Goal: Information Seeking & Learning: Understand process/instructions

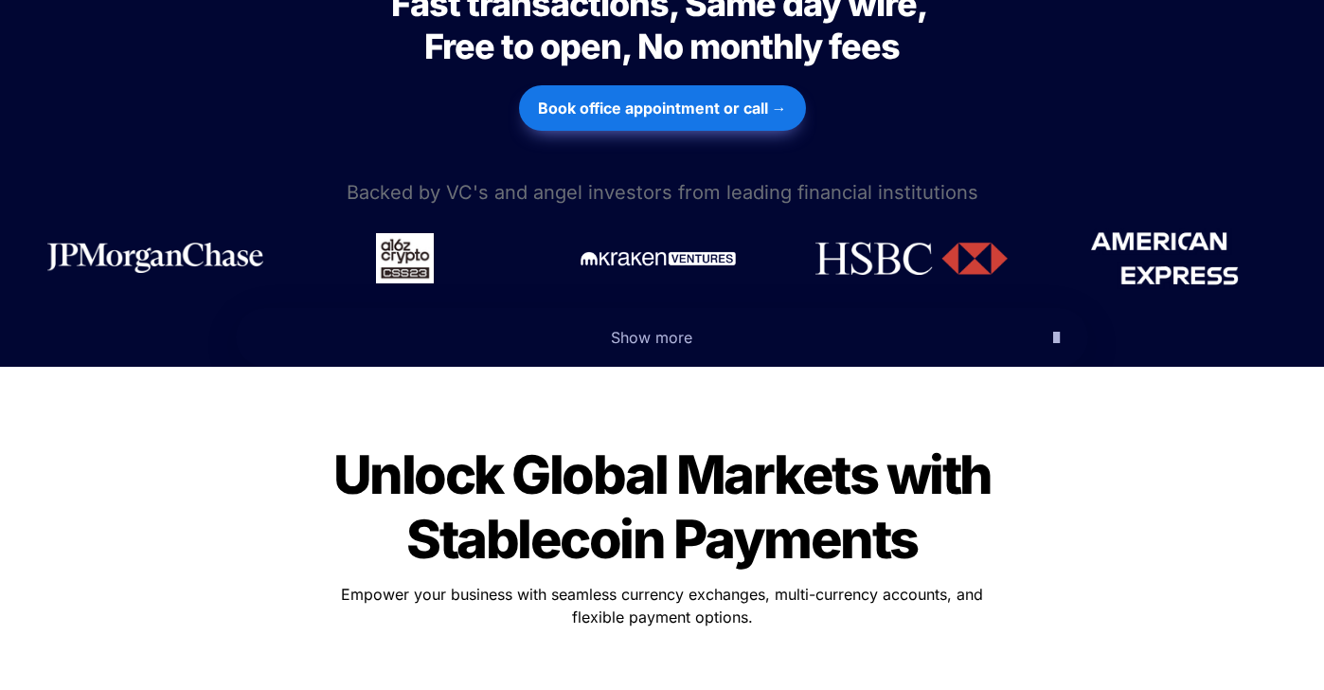
scroll to position [1018, 0]
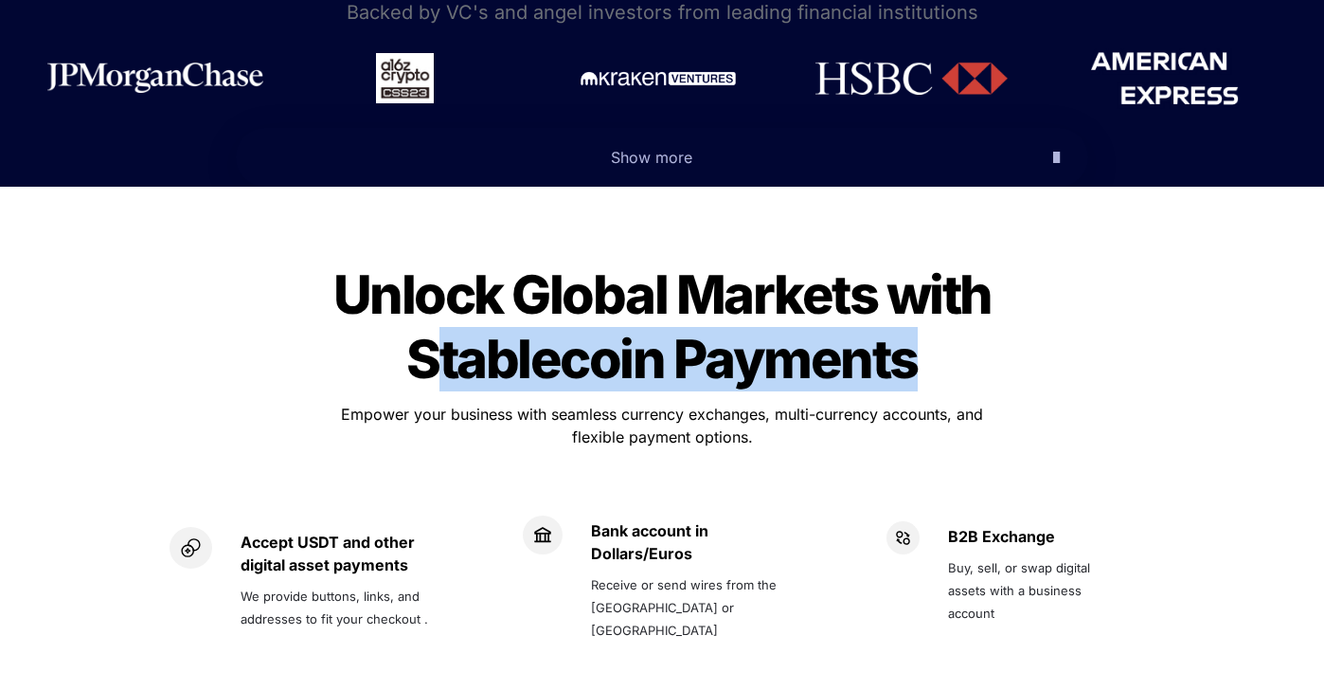
drag, startPoint x: 901, startPoint y: 289, endPoint x: 451, endPoint y: 283, distance: 450.1
click at [444, 281] on h1 "Unlock Global Markets with Stablecoin Payments" at bounding box center [662, 327] width 663 height 144
click at [464, 288] on span "Unlock Global Markets with Stablecoin Payments" at bounding box center [667, 326] width 668 height 129
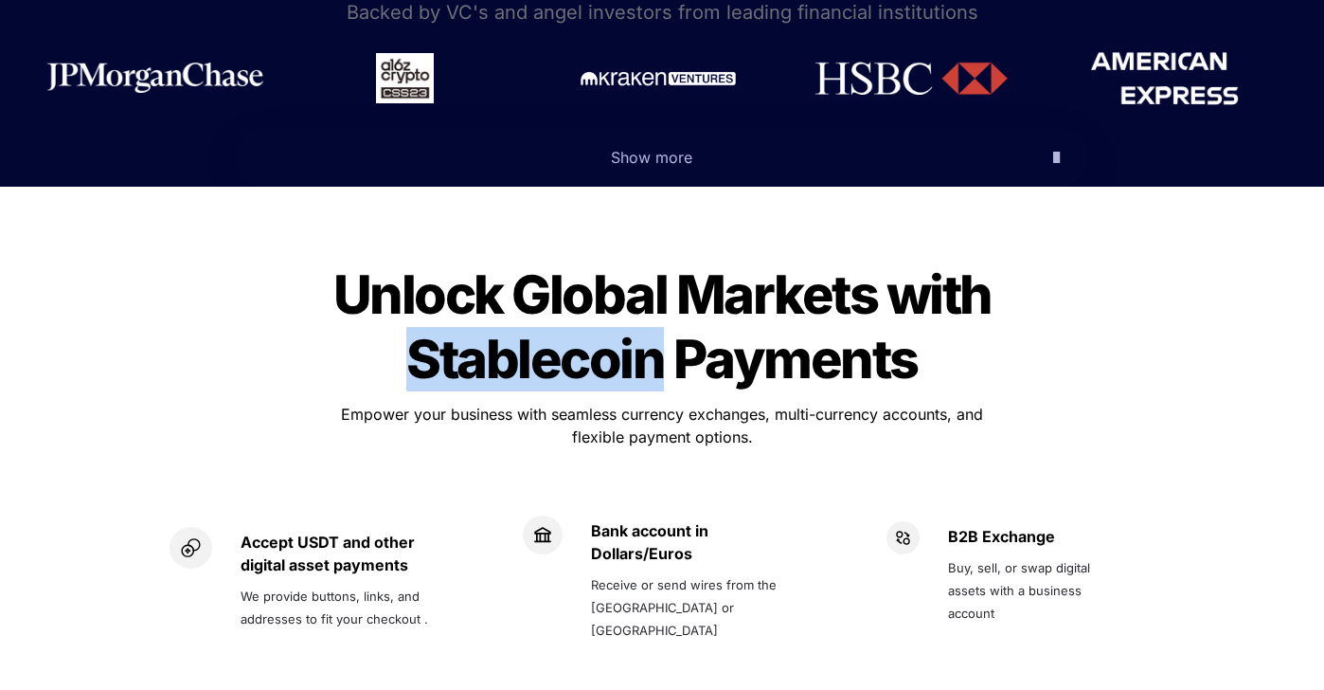
drag, startPoint x: 659, startPoint y: 291, endPoint x: 422, endPoint y: 280, distance: 238.0
click at [422, 280] on span "Unlock Global Markets with Stablecoin Payments" at bounding box center [667, 326] width 668 height 129
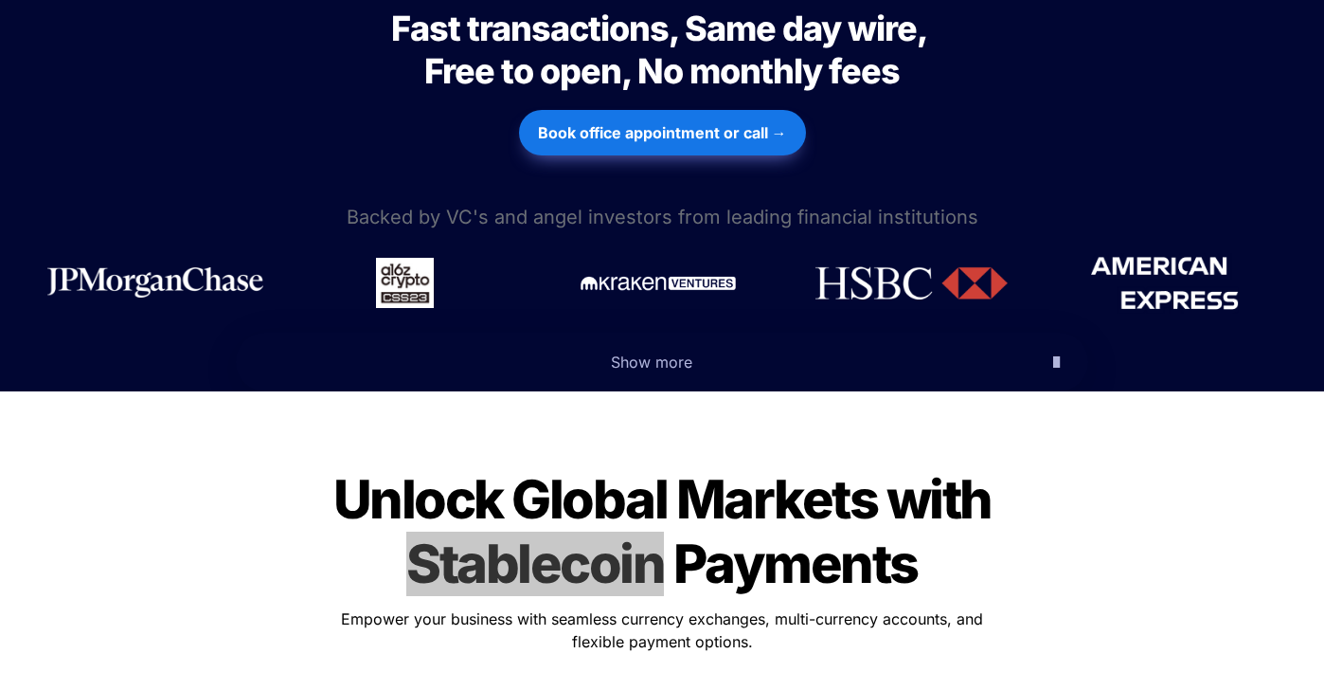
scroll to position [813, 0]
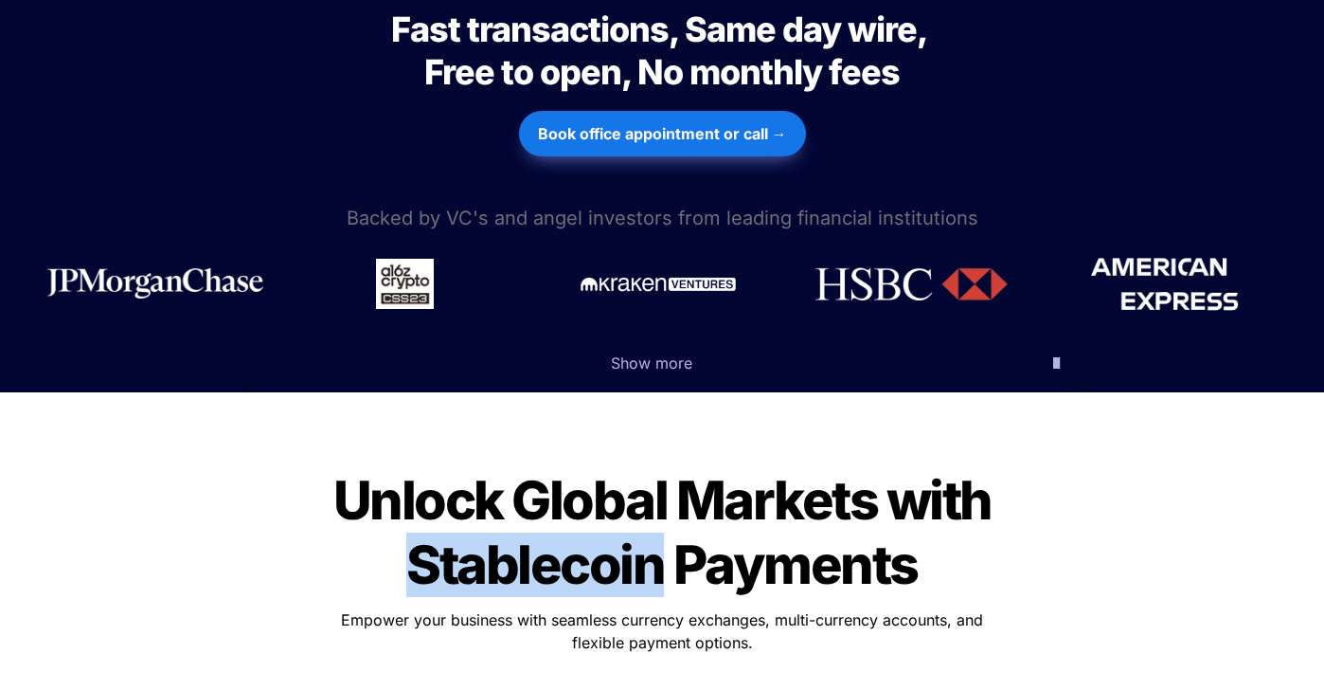
click at [614, 124] on strong "Book office appointment or call →" at bounding box center [662, 133] width 249 height 19
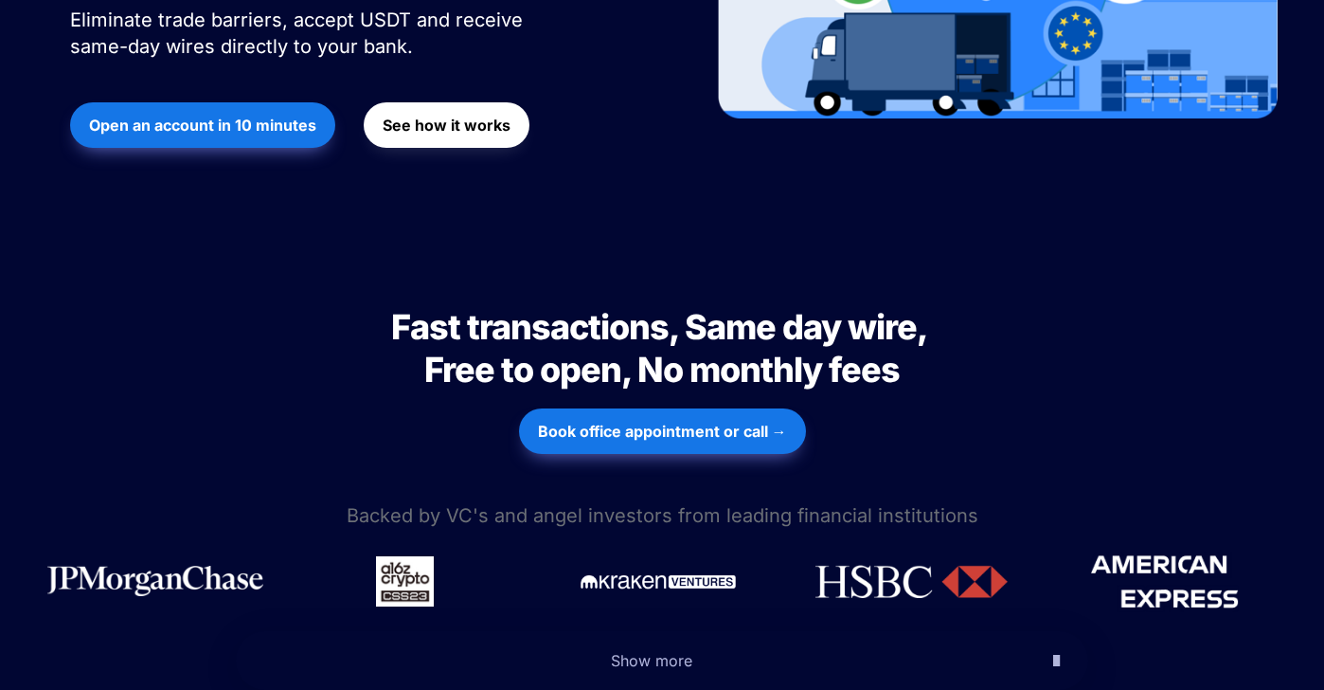
scroll to position [0, 0]
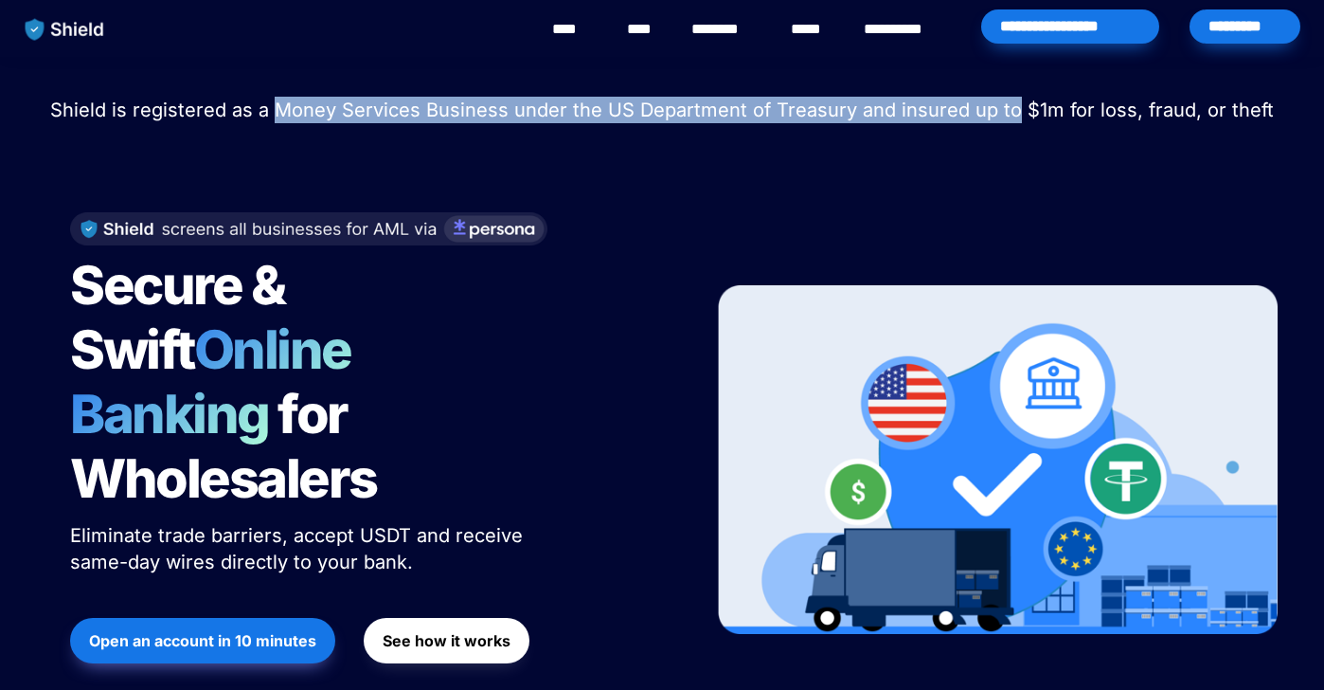
drag, startPoint x: 286, startPoint y: 113, endPoint x: 1013, endPoint y: 107, distance: 726.7
click at [1013, 107] on span "Shield is registered as a Money Services Business under the US Department of Tr…" at bounding box center [662, 110] width 1224 height 23
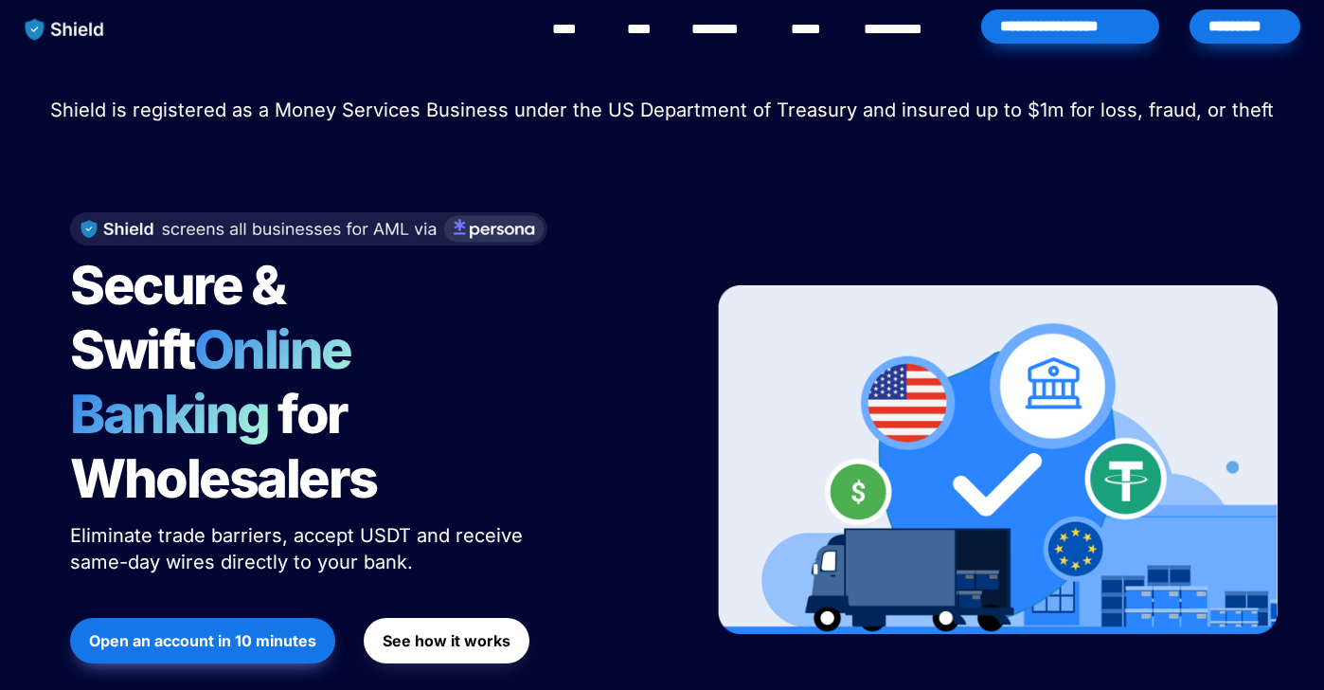
click at [1028, 157] on div "Shield raised $2.1M in an oversubscribed pre-seed round! Read here to learn mor…" at bounding box center [662, 411] width 1324 height 708
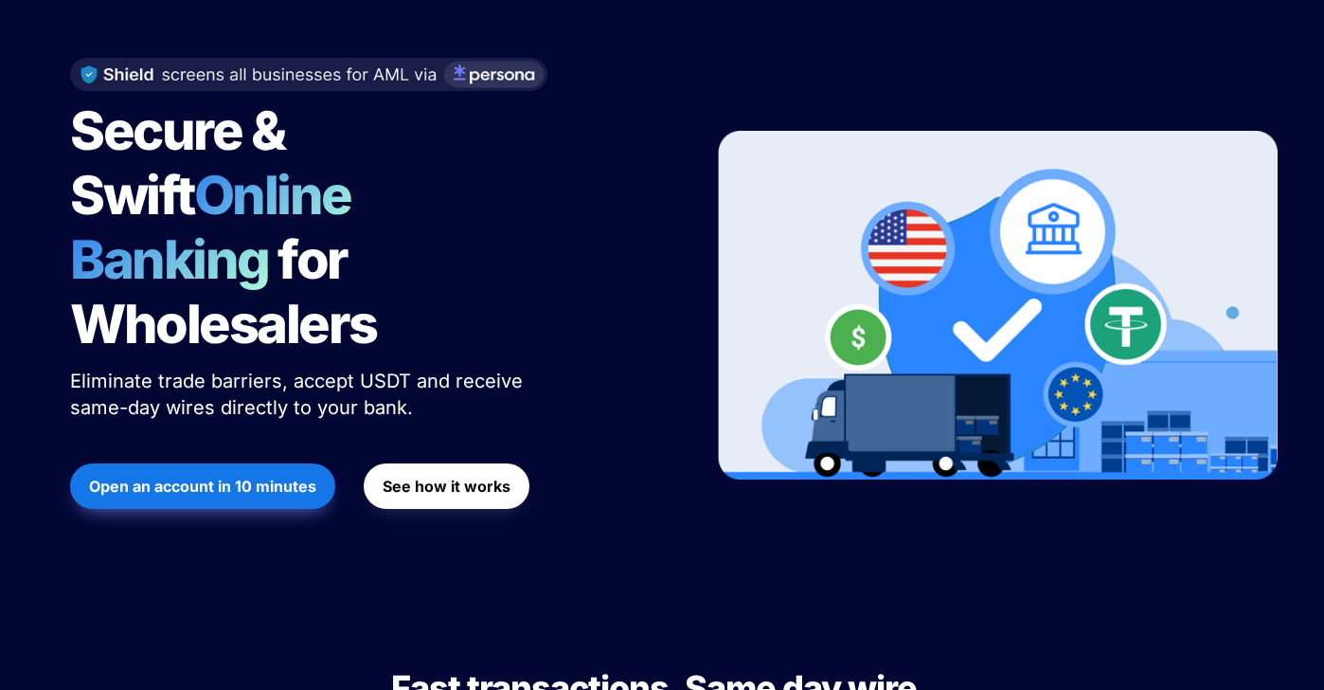
scroll to position [362, 0]
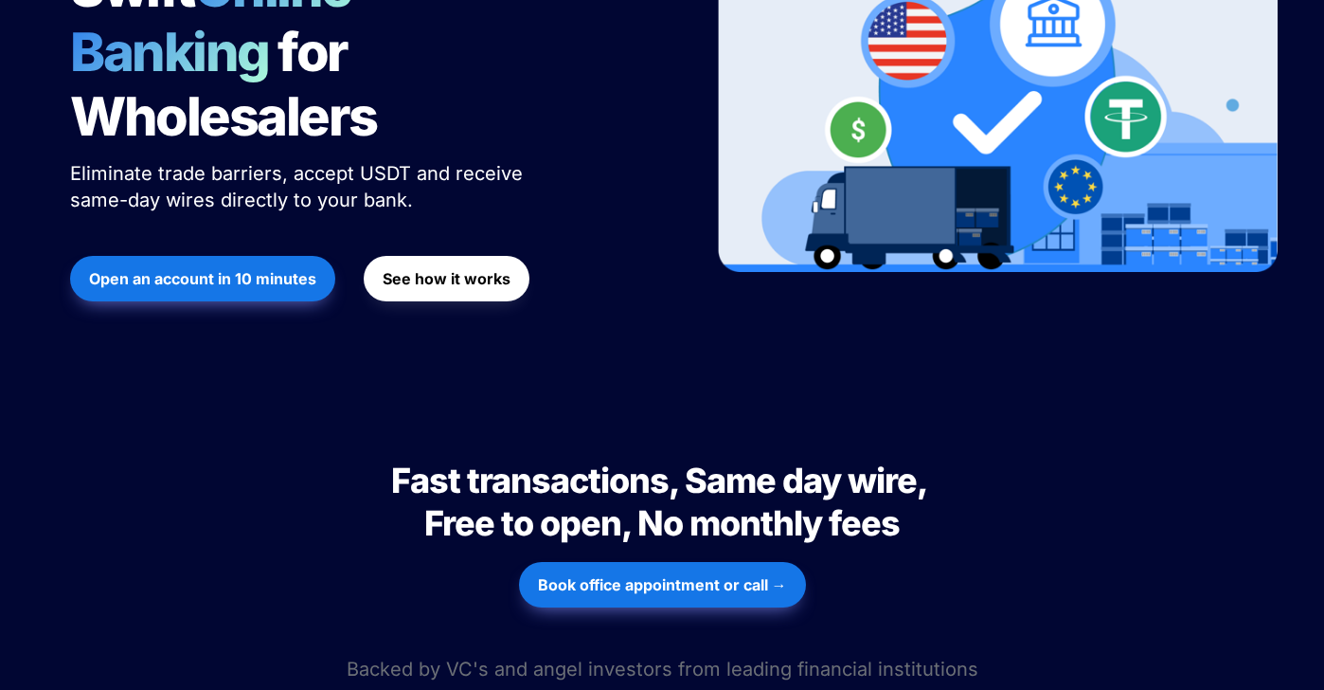
click at [485, 269] on strong "See how it works" at bounding box center [447, 278] width 128 height 19
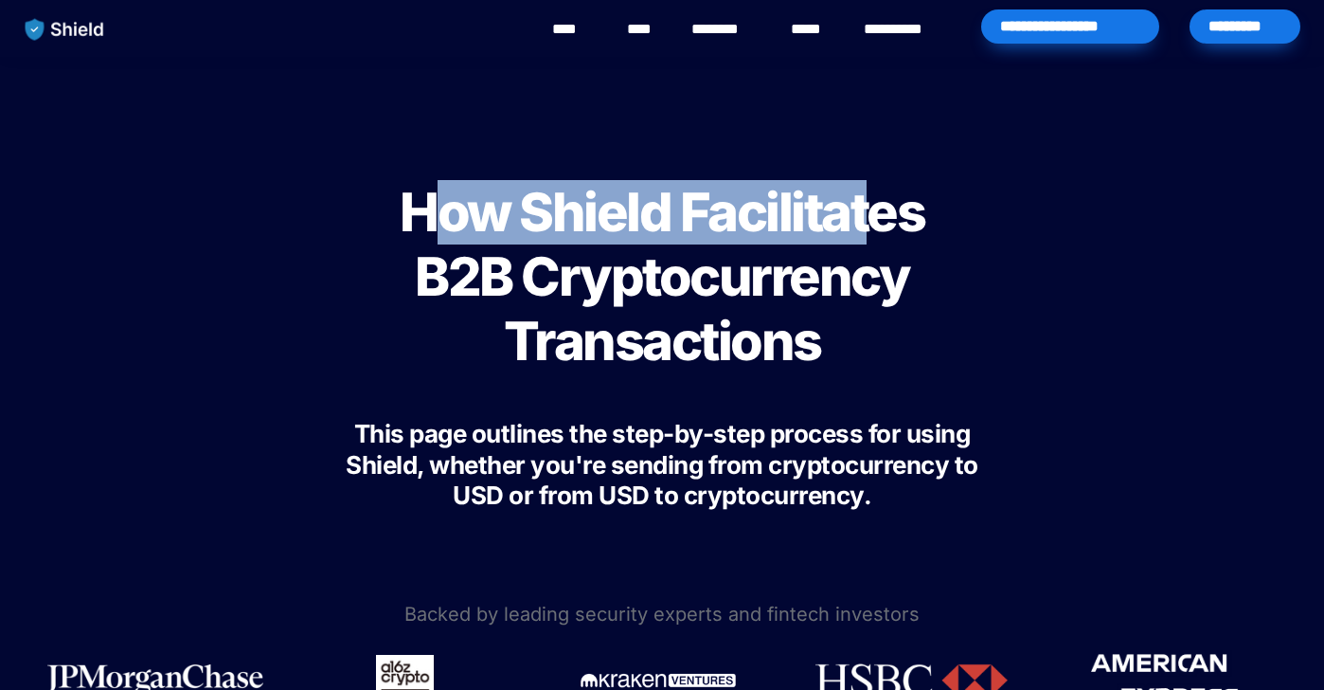
drag, startPoint x: 431, startPoint y: 222, endPoint x: 863, endPoint y: 209, distance: 432.2
click at [863, 209] on span "How Shield Facilitates B2B Cryptocurrency Transactions" at bounding box center [667, 276] width 534 height 193
click at [824, 229] on span "How Shield Facilitates B2B Cryptocurrency Transactions" at bounding box center [667, 276] width 534 height 193
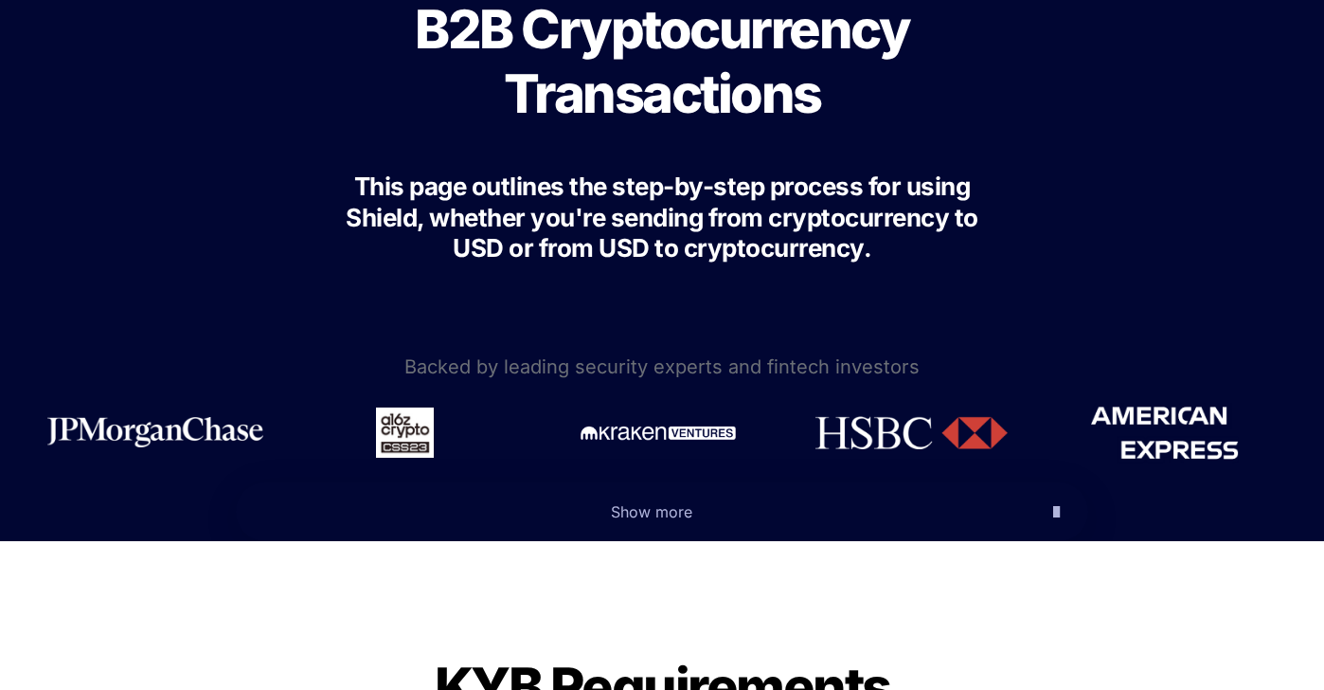
scroll to position [251, 0]
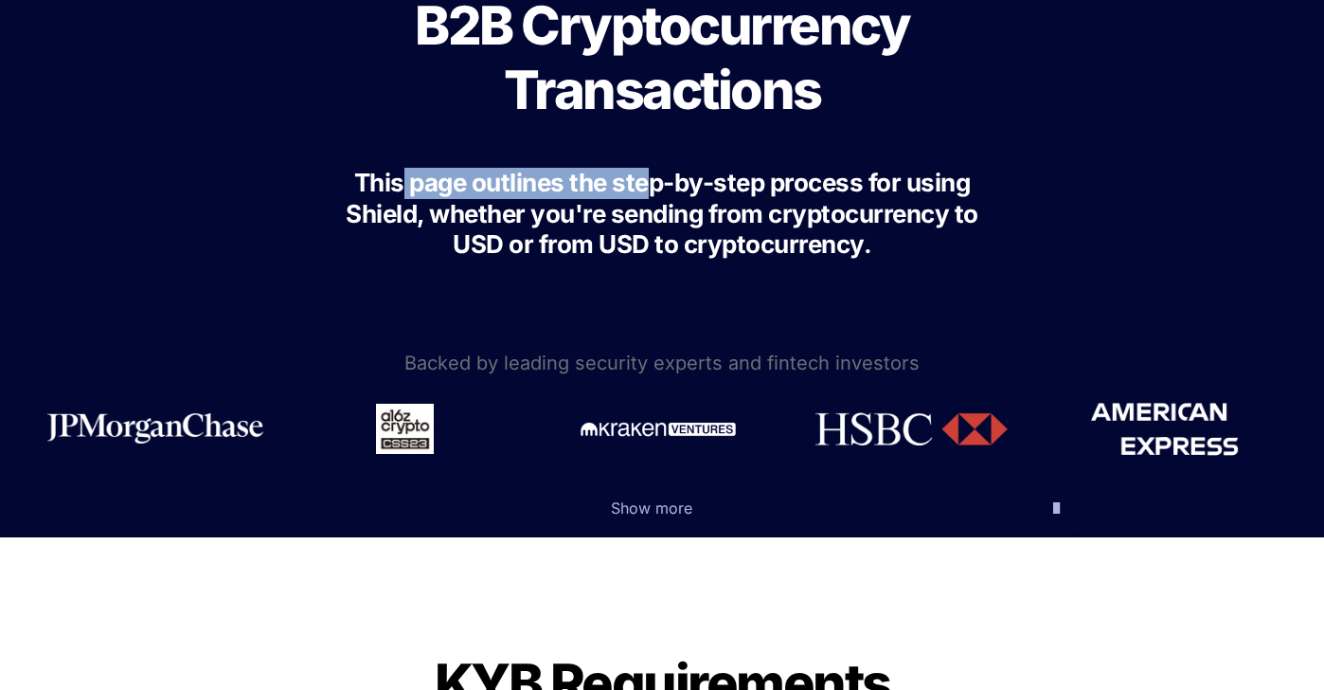
drag, startPoint x: 411, startPoint y: 190, endPoint x: 656, endPoint y: 191, distance: 244.4
click at [656, 191] on span "This page outlines the step-by-step process for using Shield, whether you're se…" at bounding box center [665, 213] width 638 height 91
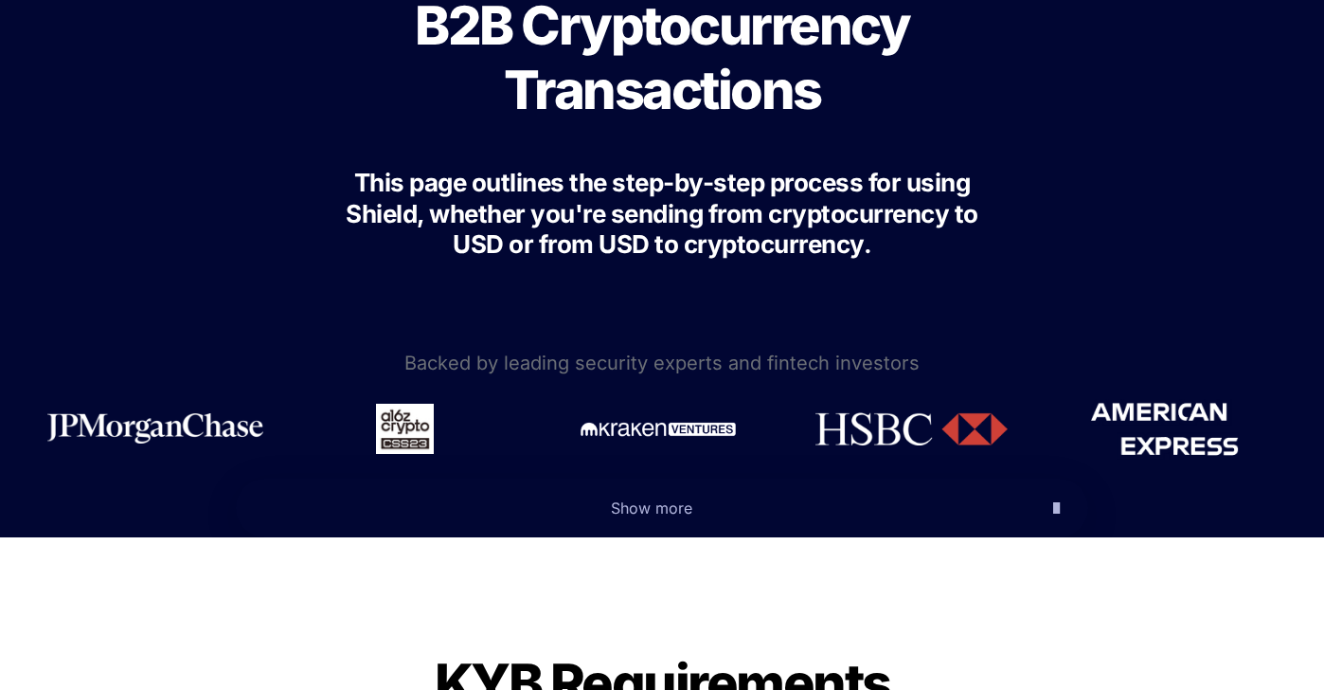
click at [669, 201] on span "This page outlines the step-by-step process for using Shield, whether you're se…" at bounding box center [665, 213] width 638 height 91
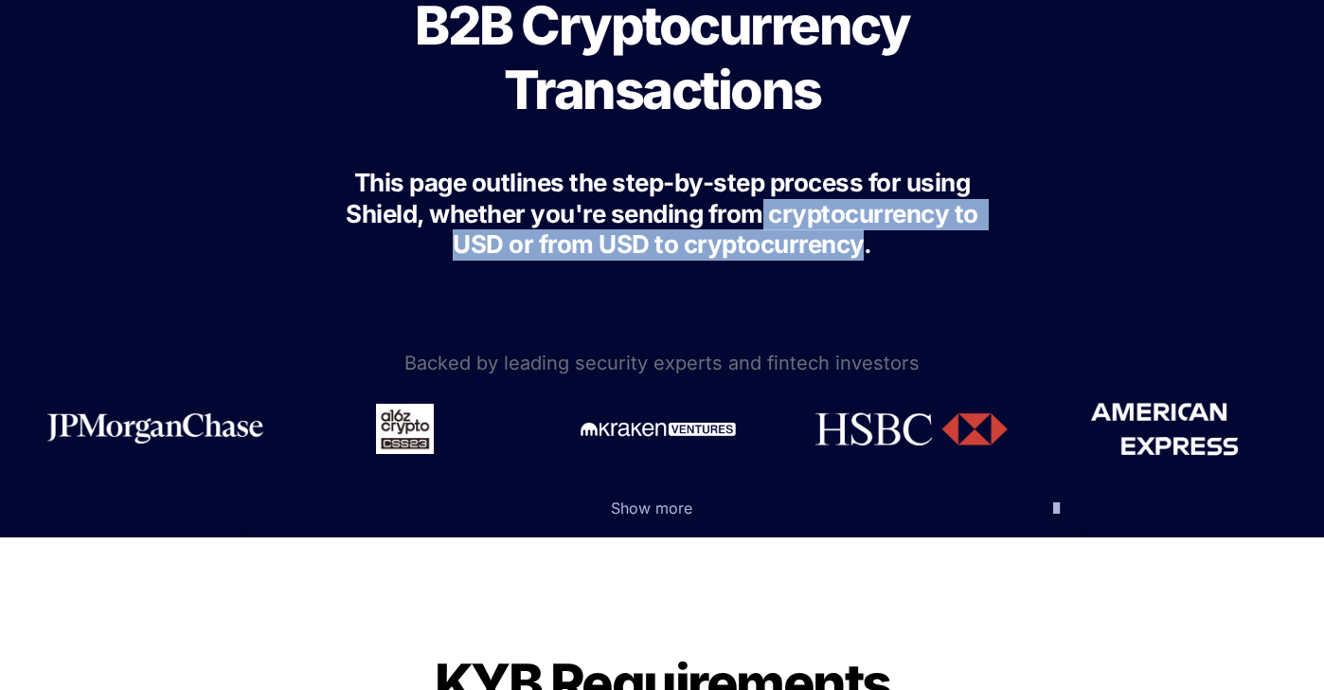
drag, startPoint x: 864, startPoint y: 243, endPoint x: 765, endPoint y: 210, distance: 104.6
click at [765, 210] on span "This page outlines the step-by-step process for using Shield, whether you're se…" at bounding box center [665, 213] width 638 height 91
click at [618, 250] on span "This page outlines the step-by-step process for using Shield, whether you're se…" at bounding box center [665, 213] width 638 height 91
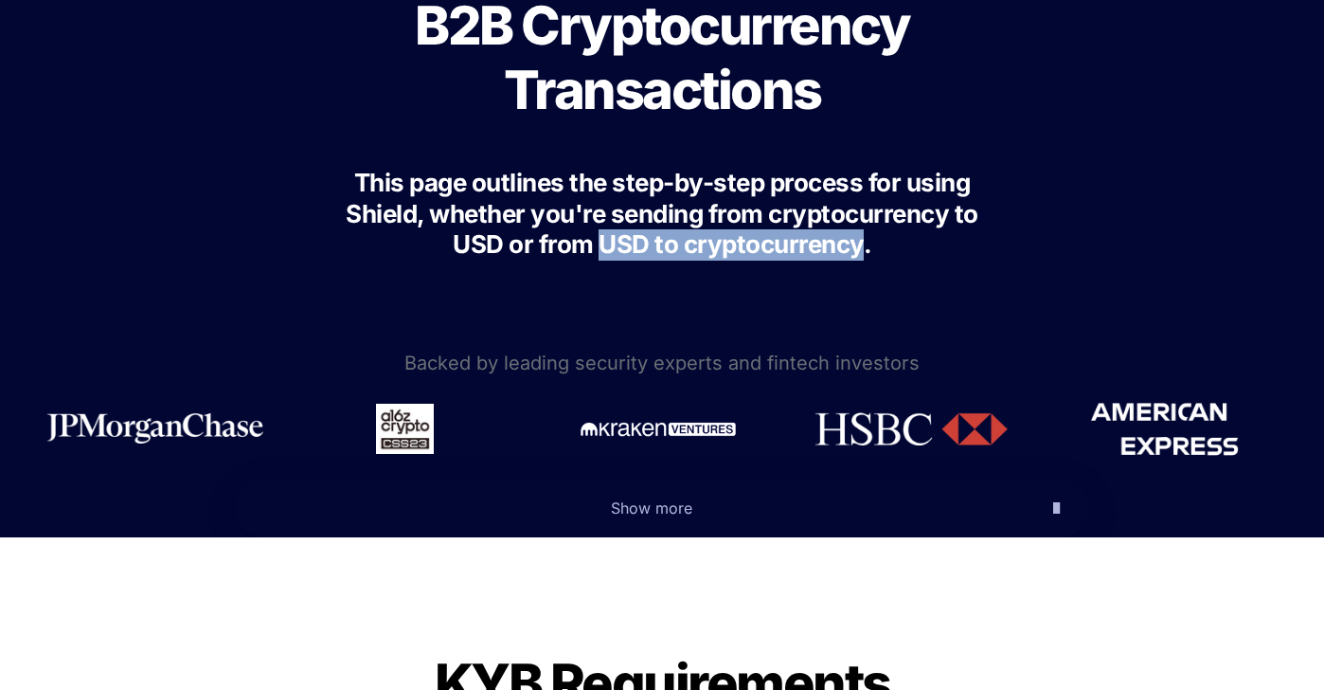
drag, startPoint x: 606, startPoint y: 242, endPoint x: 859, endPoint y: 243, distance: 253.0
click at [859, 243] on span "This page outlines the step-by-step process for using Shield, whether you're se…" at bounding box center [665, 213] width 638 height 91
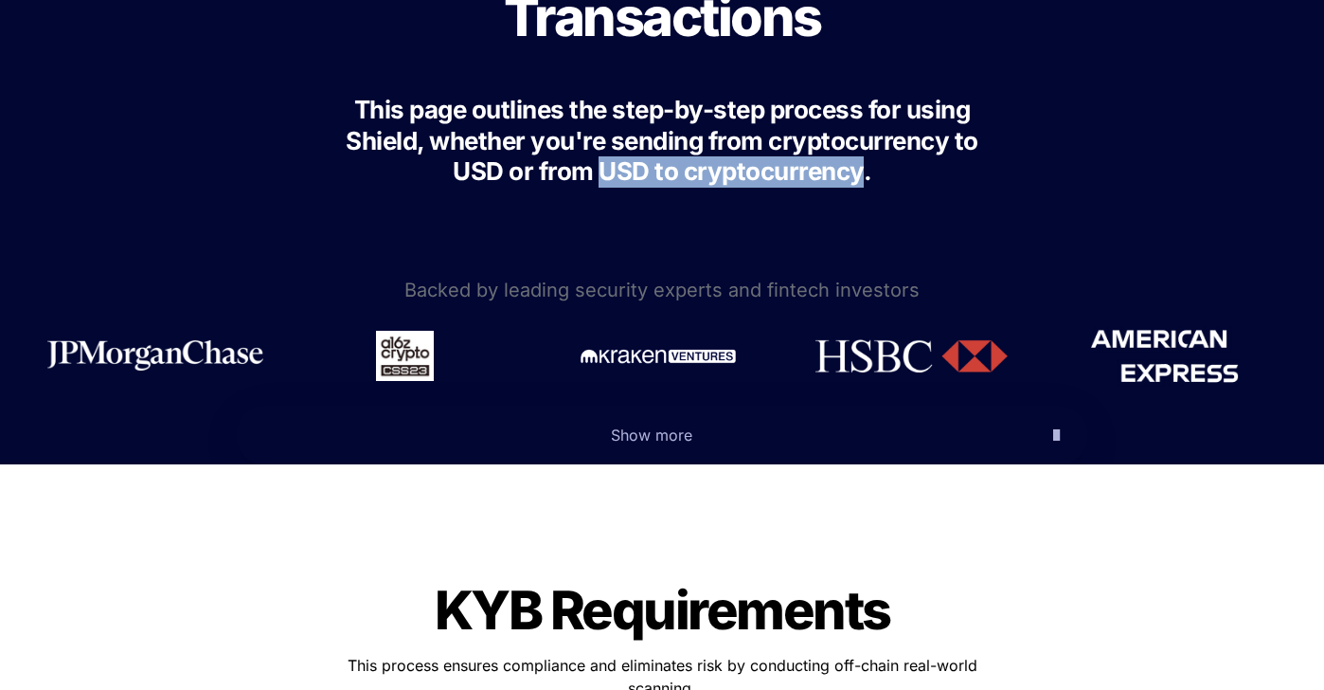
scroll to position [345, 0]
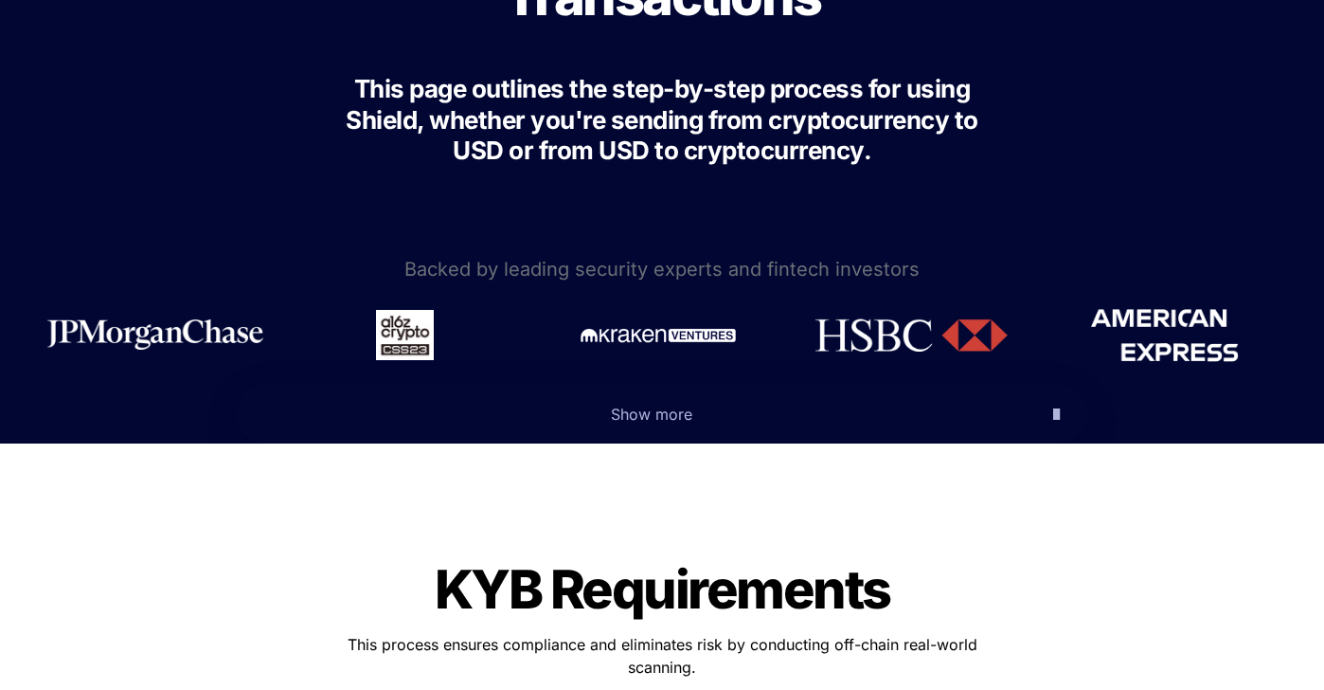
drag, startPoint x: 745, startPoint y: 268, endPoint x: 926, endPoint y: 270, distance: 181.0
click at [1004, 262] on p "Backed by leading security experts and fintech investors" at bounding box center [662, 269] width 1324 height 34
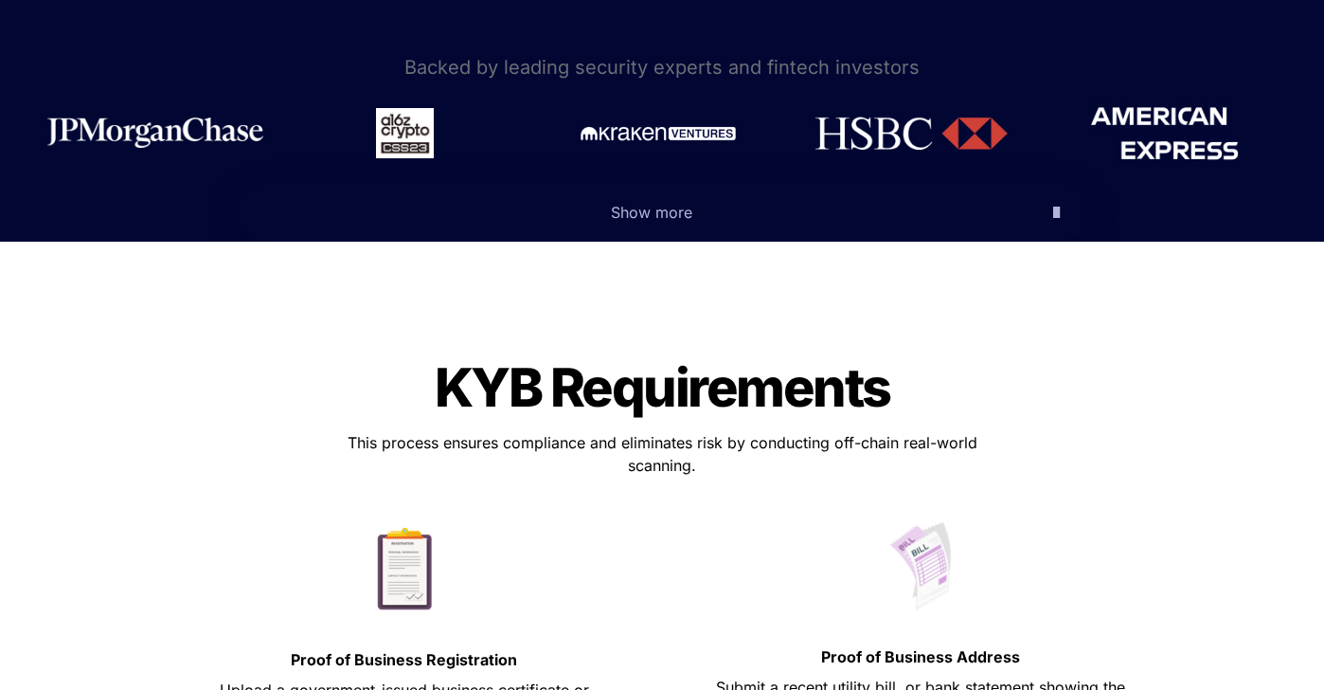
scroll to position [555, 0]
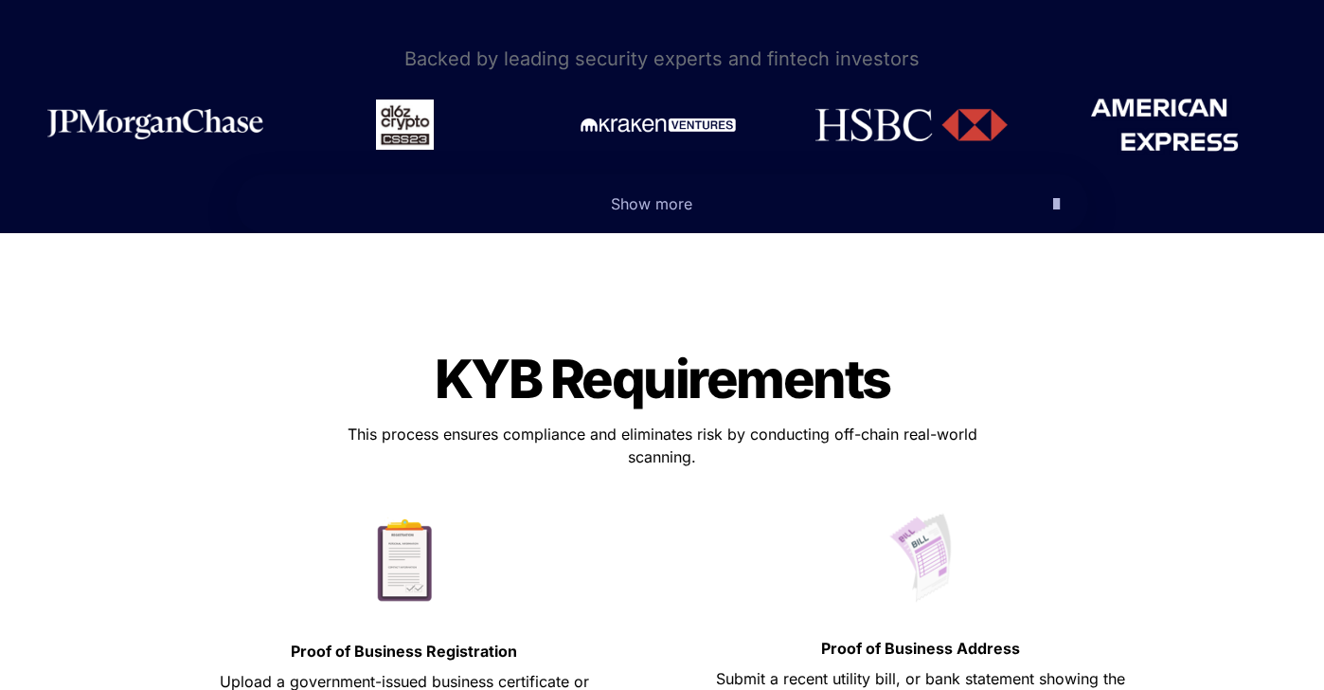
click at [1054, 203] on icon "button" at bounding box center [1057, 203] width 7 height 23
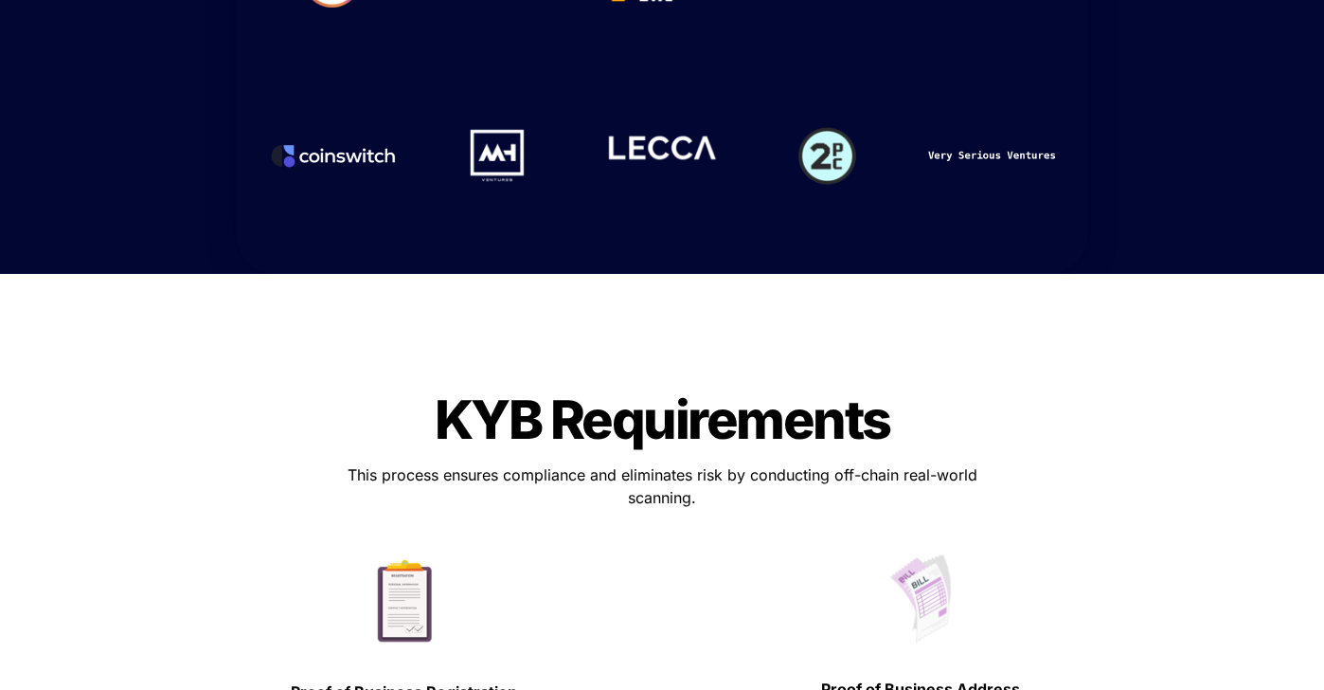
scroll to position [1242, 0]
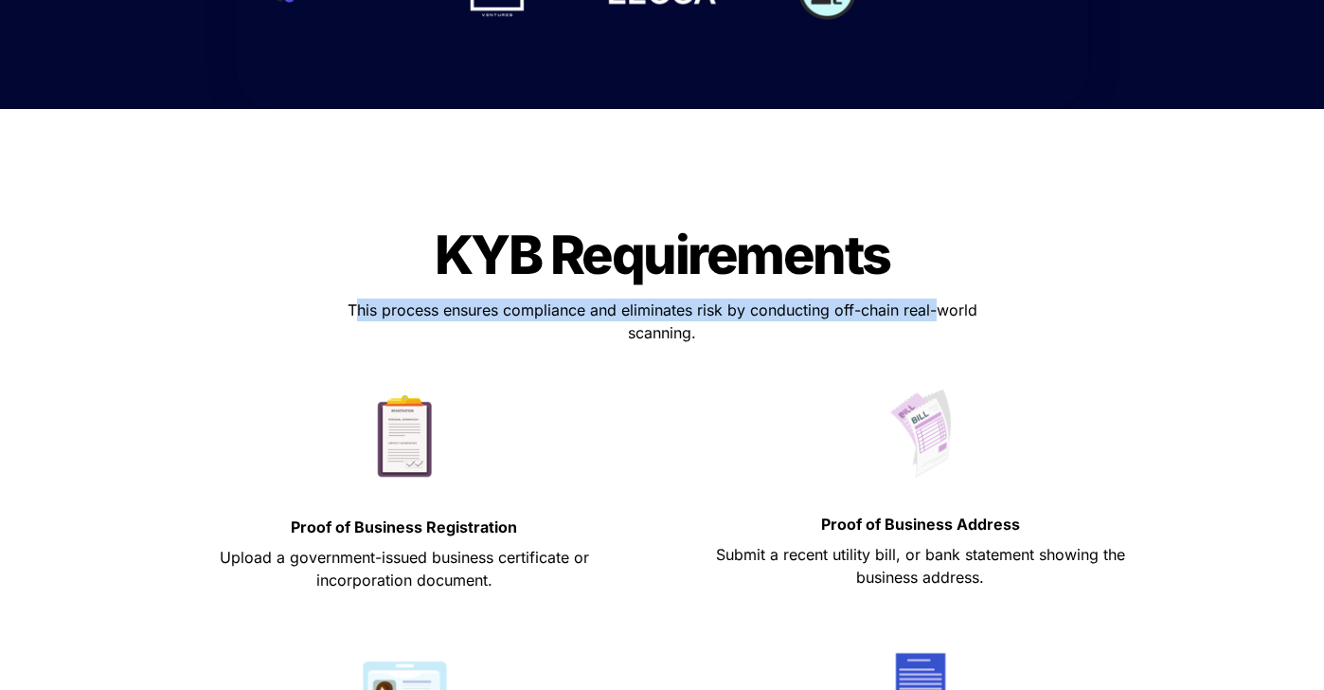
drag, startPoint x: 369, startPoint y: 309, endPoint x: 935, endPoint y: 308, distance: 566.5
click at [935, 308] on span "This process ensures compliance and eliminates risk by conducting off-chain rea…" at bounding box center [665, 321] width 635 height 42
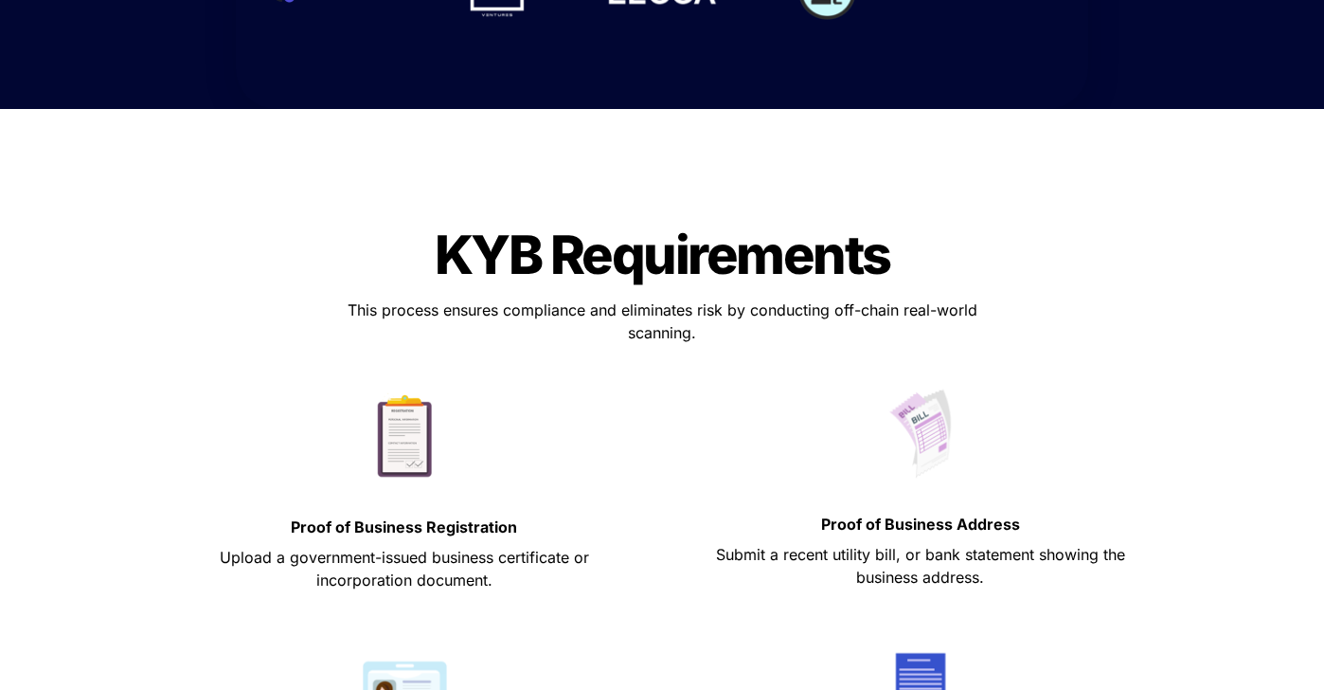
click at [837, 331] on p "This process ensures compliance and eliminates risk by conducting off-chain rea…" at bounding box center [662, 321] width 663 height 53
drag, startPoint x: 672, startPoint y: 330, endPoint x: 606, endPoint y: 332, distance: 65.4
click at [606, 332] on p "This process ensures compliance and eliminates risk by conducting off-chain rea…" at bounding box center [662, 321] width 663 height 53
click at [593, 363] on div at bounding box center [662, 363] width 663 height 31
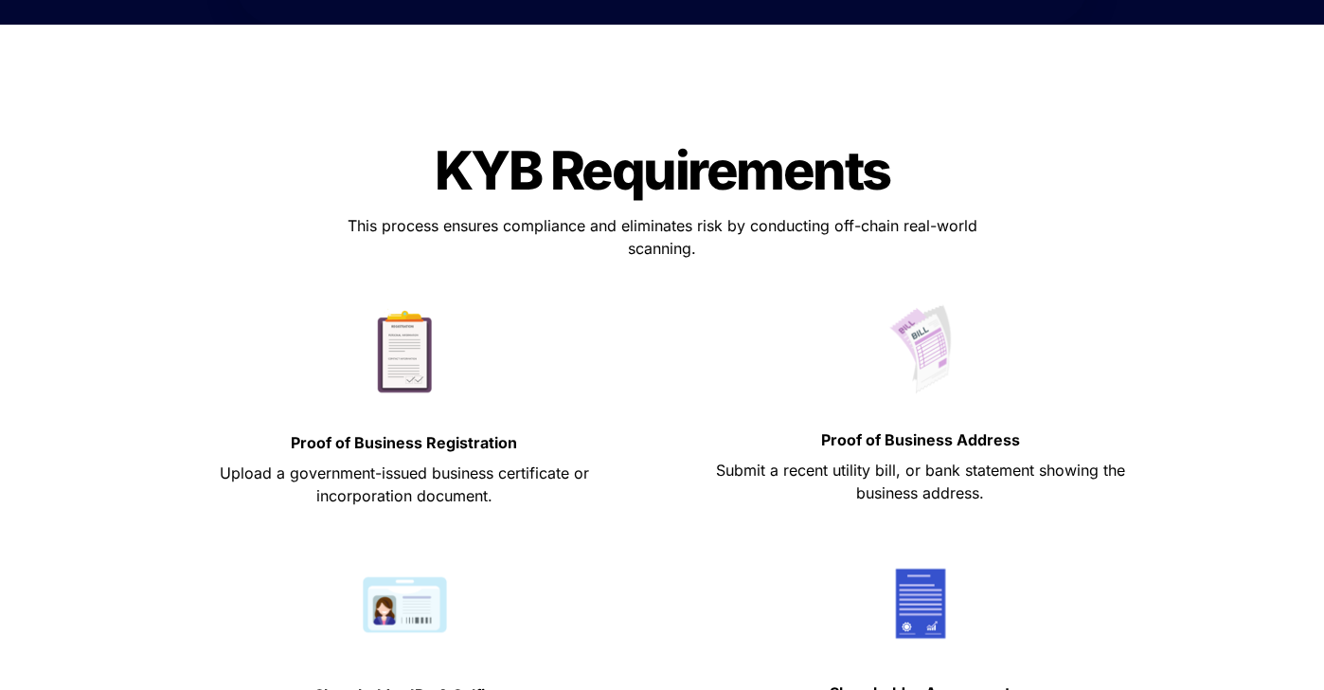
scroll to position [1333, 0]
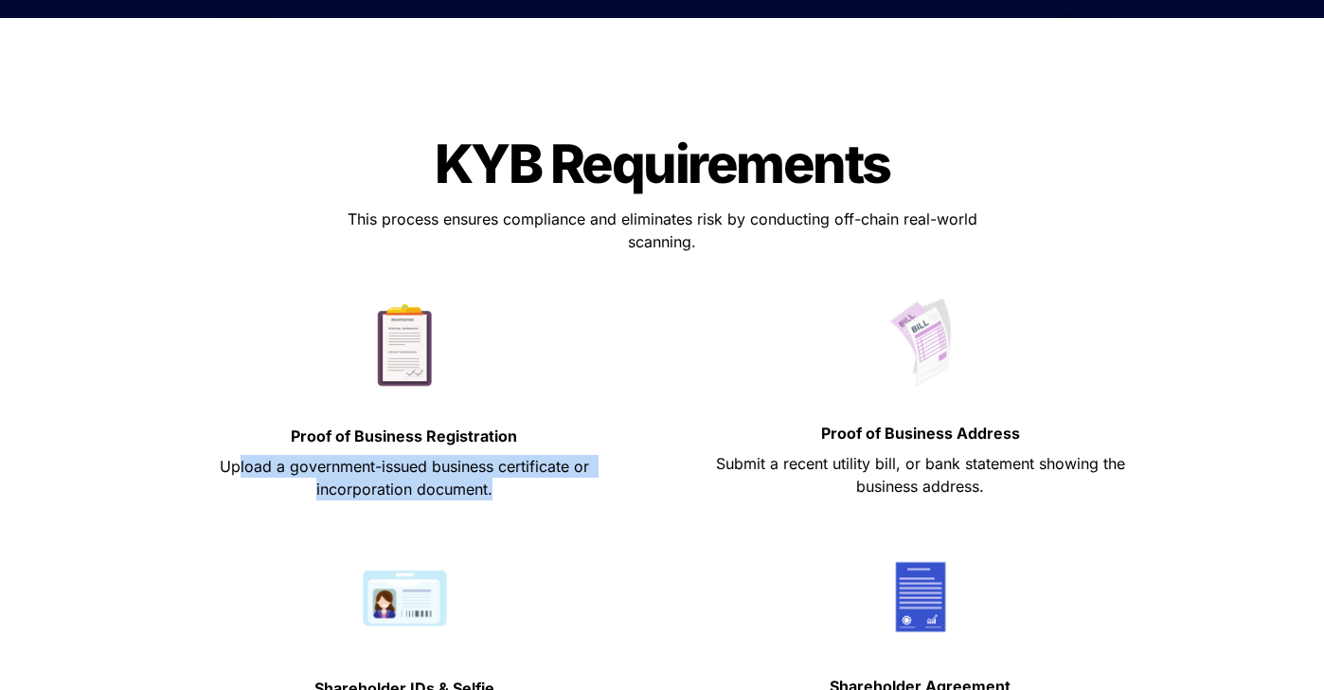
drag, startPoint x: 240, startPoint y: 461, endPoint x: 512, endPoint y: 485, distance: 272.9
click at [512, 485] on p "Upload a government-issued business certificate or incorporation document." at bounding box center [404, 477] width 469 height 53
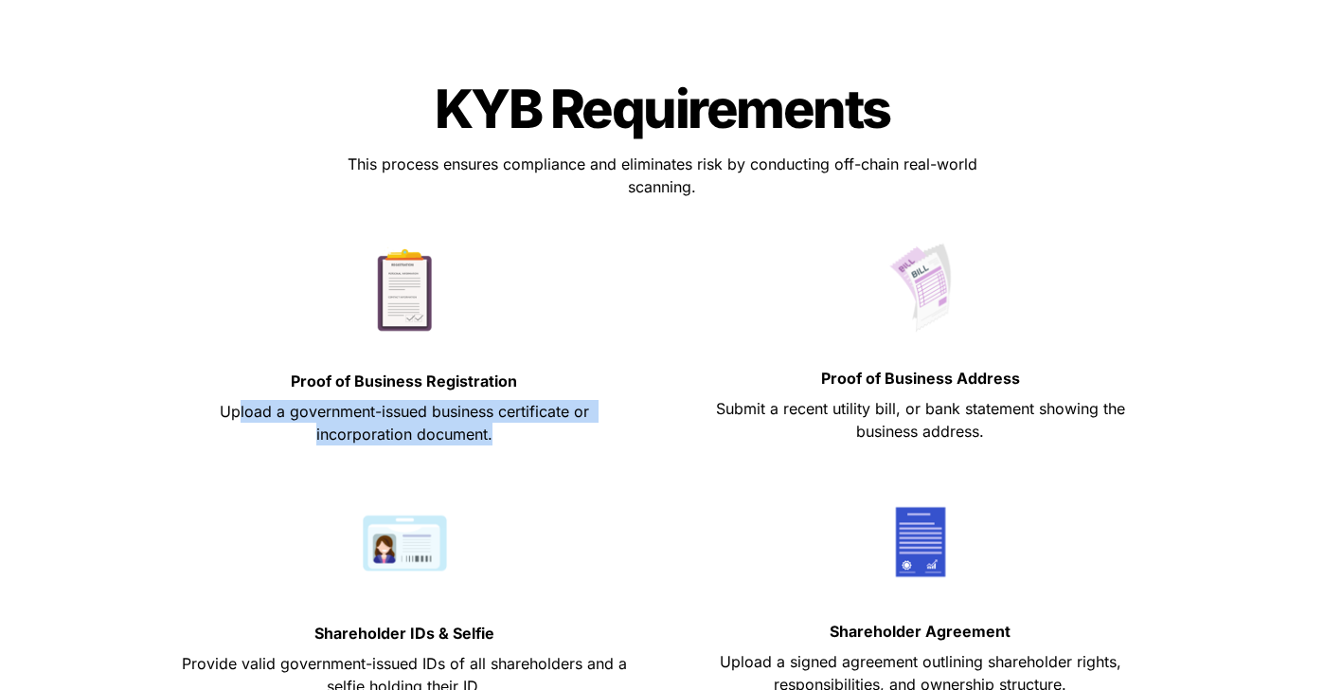
scroll to position [1389, 0]
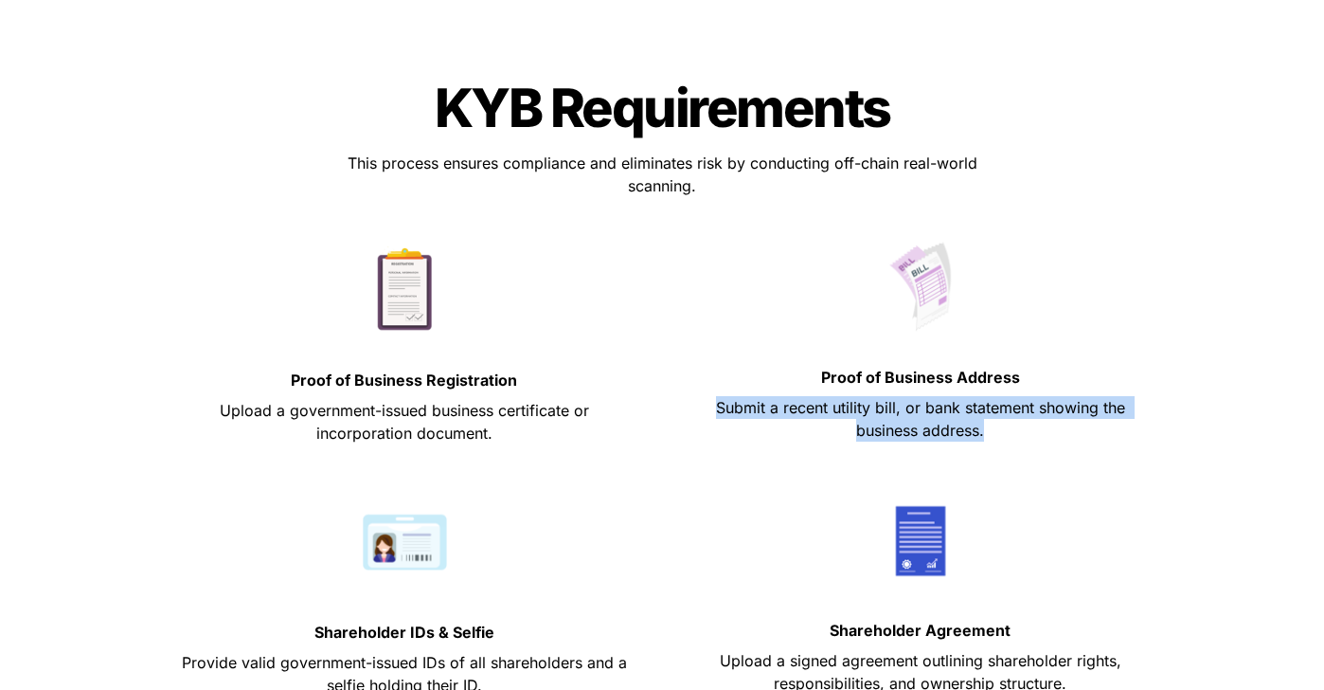
drag, startPoint x: 1004, startPoint y: 426, endPoint x: 719, endPoint y: 408, distance: 285.7
click at [719, 408] on p "Submit a recent utility bill, or bank statement showing the business address." at bounding box center [920, 418] width 469 height 53
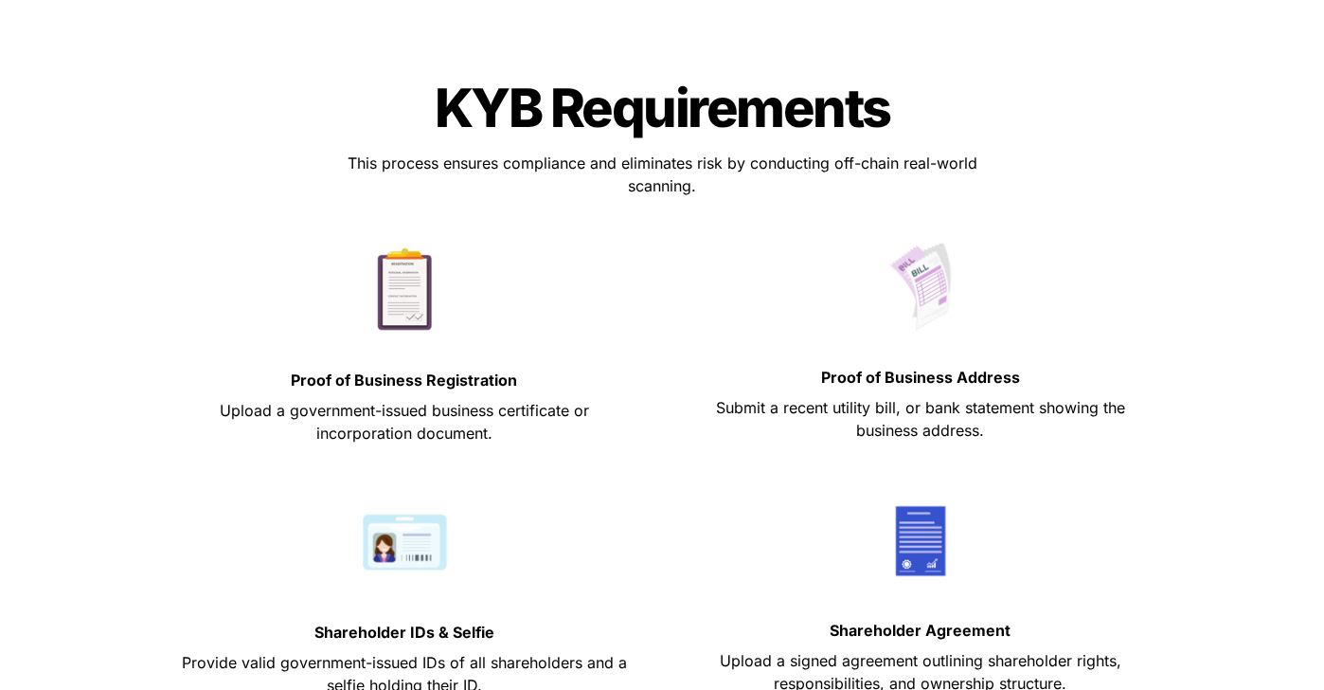
click at [718, 445] on p at bounding box center [920, 460] width 469 height 30
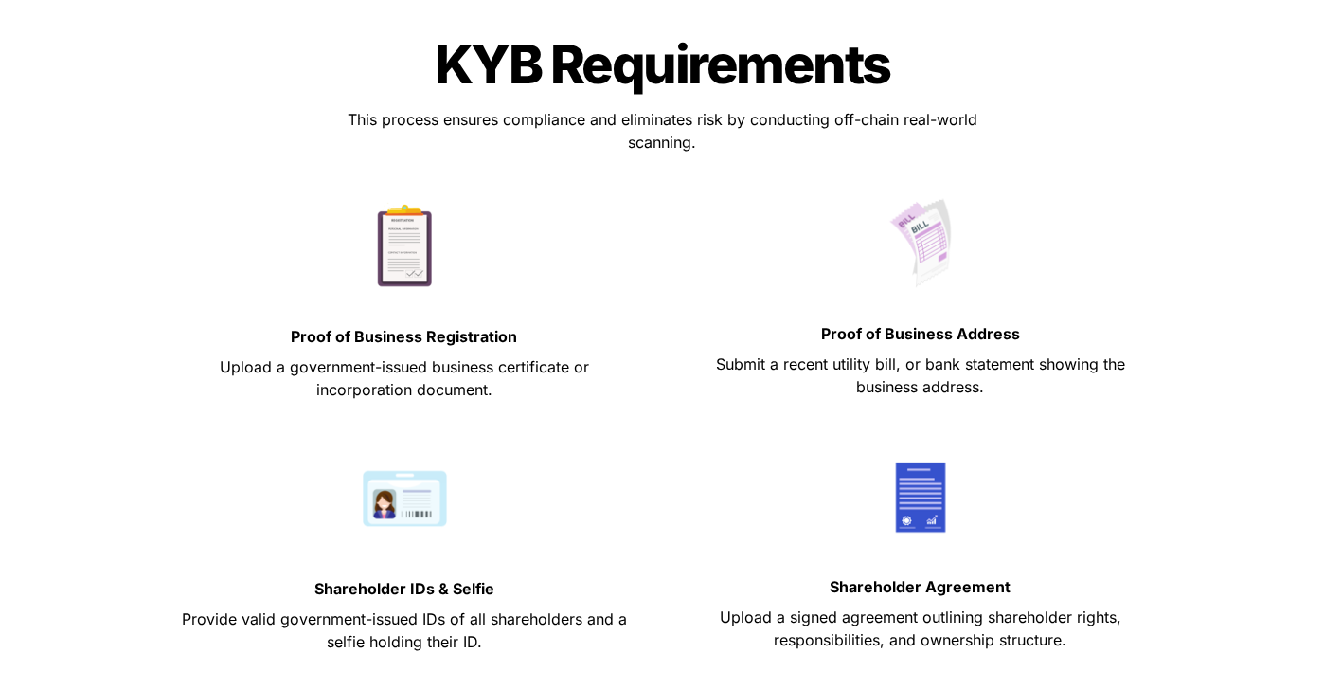
scroll to position [1594, 0]
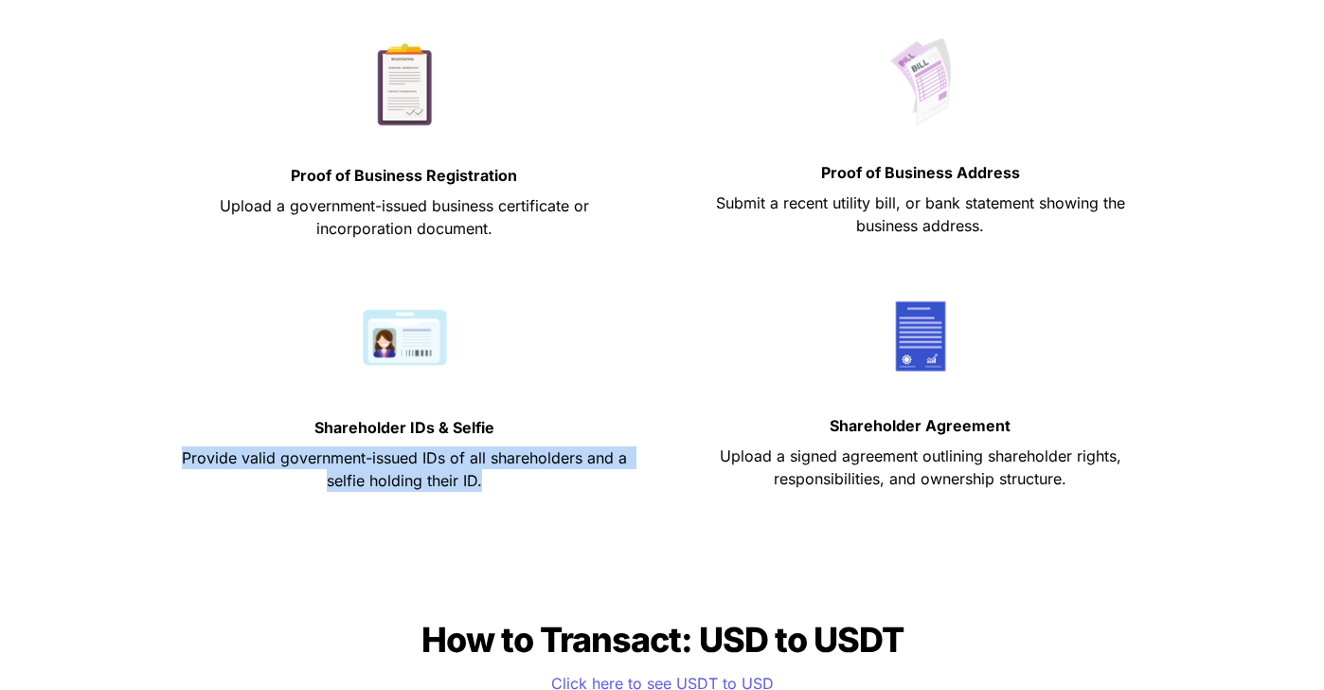
drag, startPoint x: 185, startPoint y: 454, endPoint x: 516, endPoint y: 488, distance: 333.3
click at [516, 488] on p "Provide valid government-issued IDs of all shareholders and a selfie holding th…" at bounding box center [404, 468] width 469 height 53
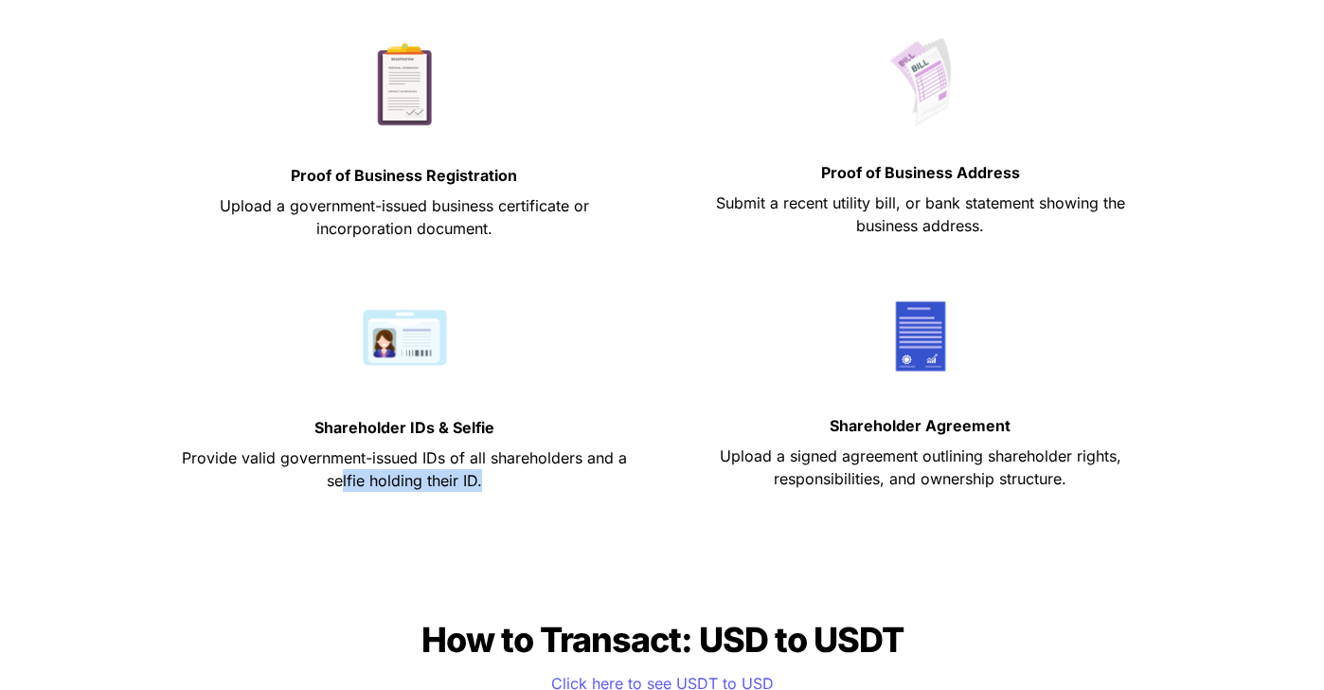
drag, startPoint x: 485, startPoint y: 481, endPoint x: 342, endPoint y: 482, distance: 143.1
click at [342, 482] on p "Provide valid government-issued IDs of all shareholders and a selfie holding th…" at bounding box center [404, 468] width 469 height 53
click at [404, 499] on p at bounding box center [404, 510] width 469 height 30
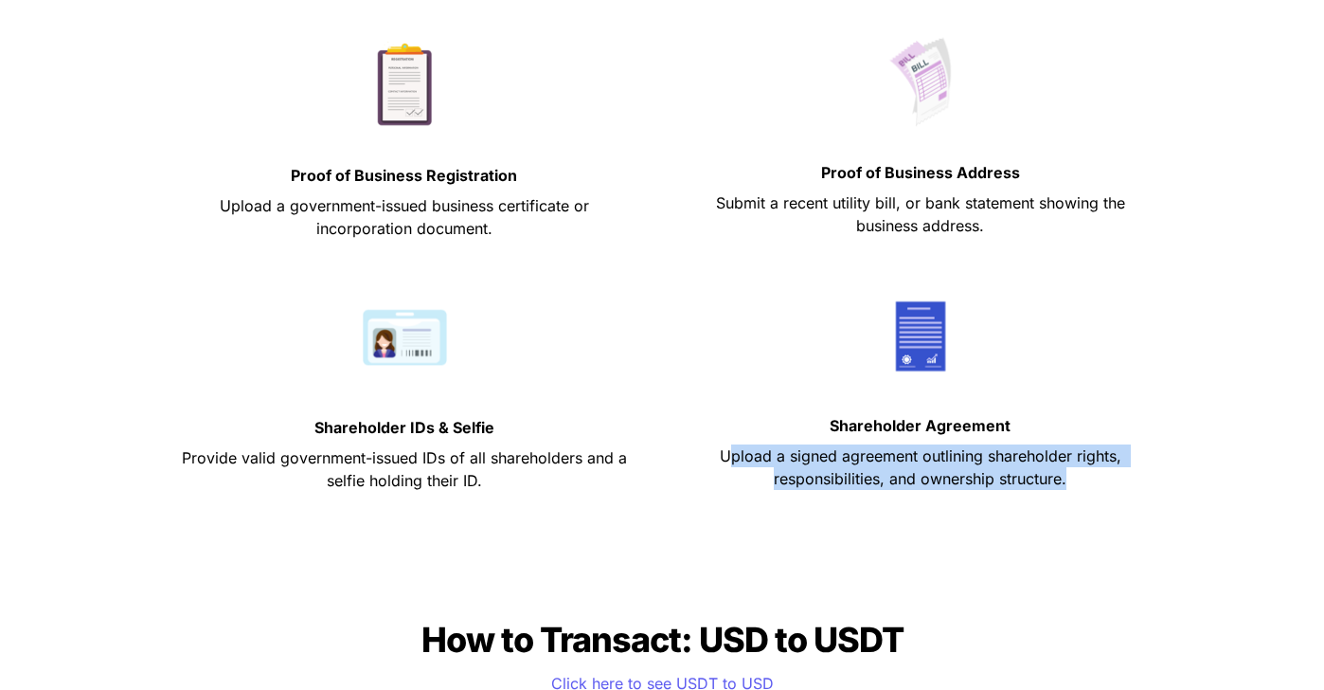
drag, startPoint x: 734, startPoint y: 456, endPoint x: 1067, endPoint y: 487, distance: 334.0
click at [1067, 487] on p "Upload a signed agreement outlining shareholder rights, responsibilities, and o…" at bounding box center [920, 467] width 469 height 53
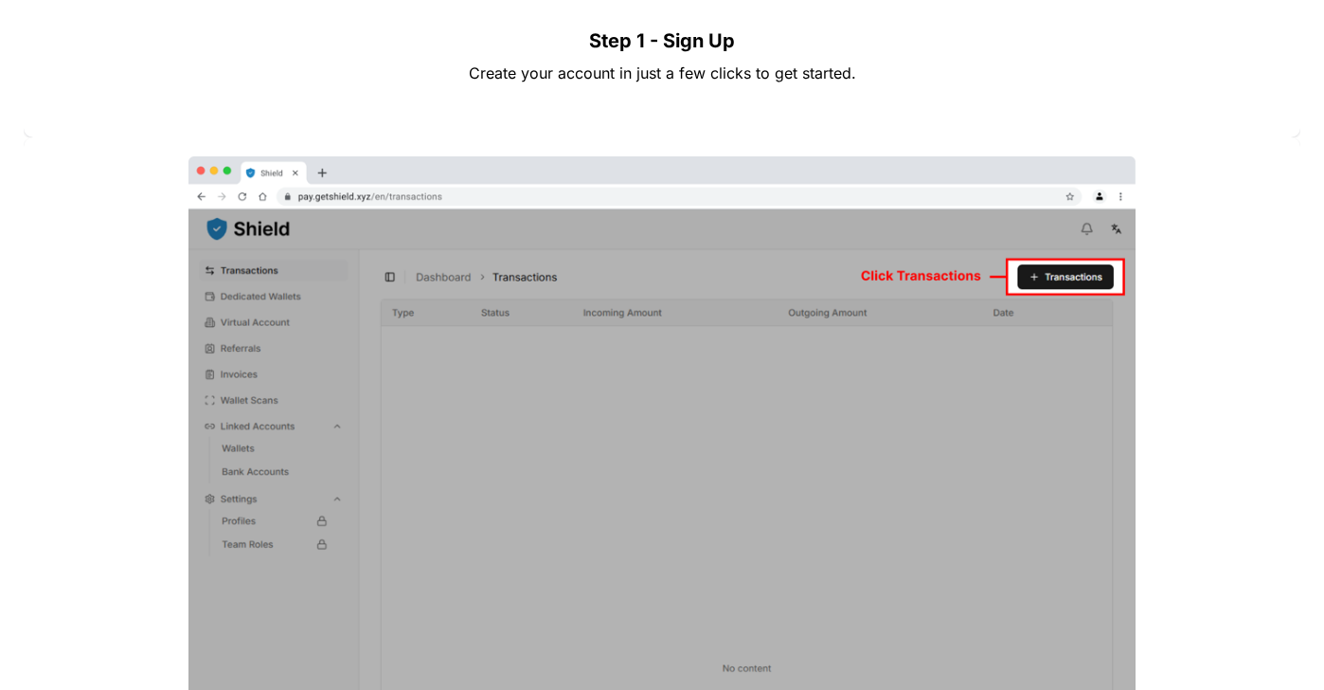
scroll to position [3272, 0]
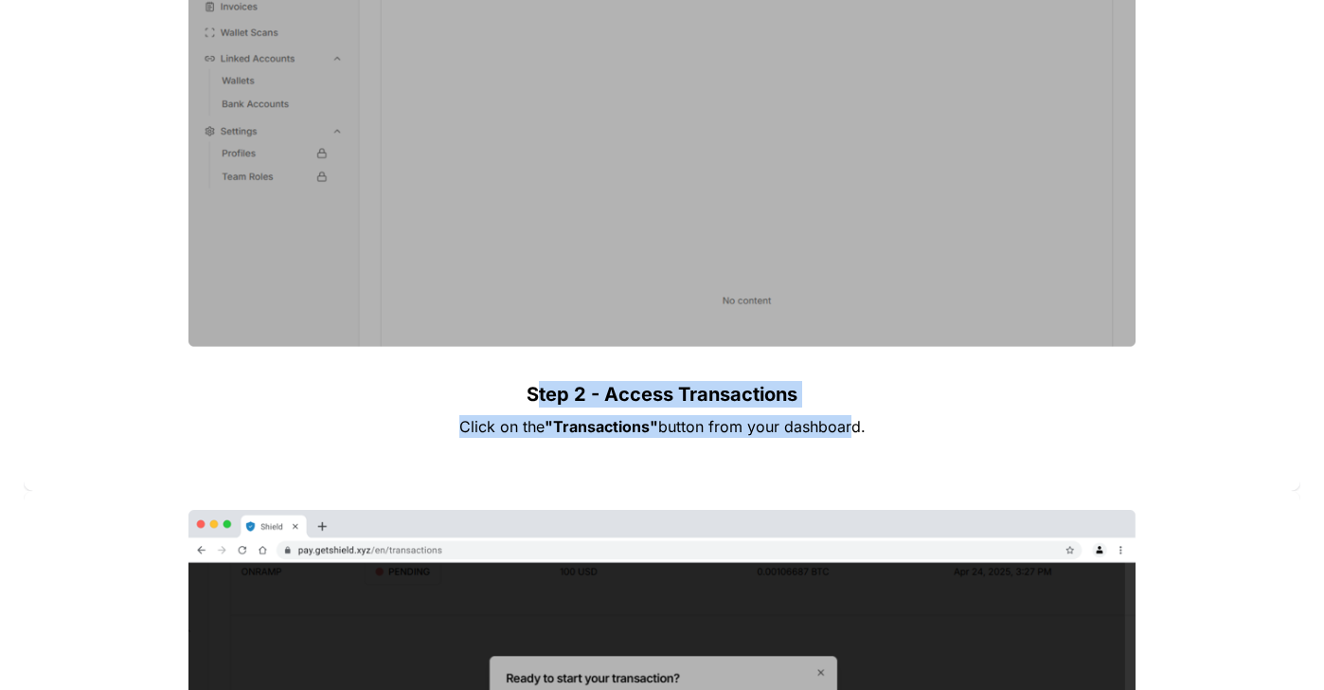
drag, startPoint x: 537, startPoint y: 396, endPoint x: 850, endPoint y: 431, distance: 314.6
click at [850, 431] on div "Step 2 - Access Transactions Click on the "Transactions" button from your dashb…" at bounding box center [662, 130] width 1277 height 721
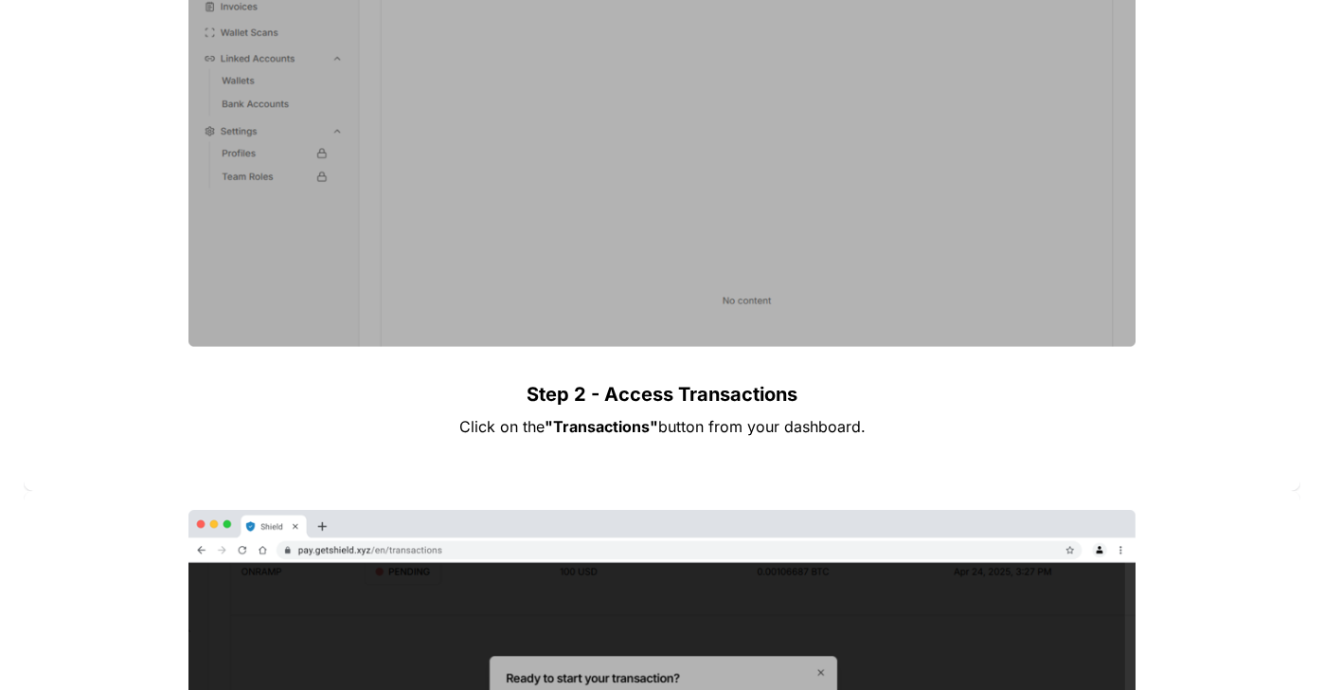
click at [733, 475] on div "Step 2 - Access Transactions Click on the "Transactions" button from your dashb…" at bounding box center [662, 130] width 1277 height 721
drag, startPoint x: 494, startPoint y: 427, endPoint x: 746, endPoint y: 449, distance: 253.0
click at [746, 449] on div "Step 2 - Access Transactions Click on the "Transactions" button from your dashb…" at bounding box center [662, 130] width 1277 height 721
click at [746, 449] on p at bounding box center [662, 456] width 663 height 30
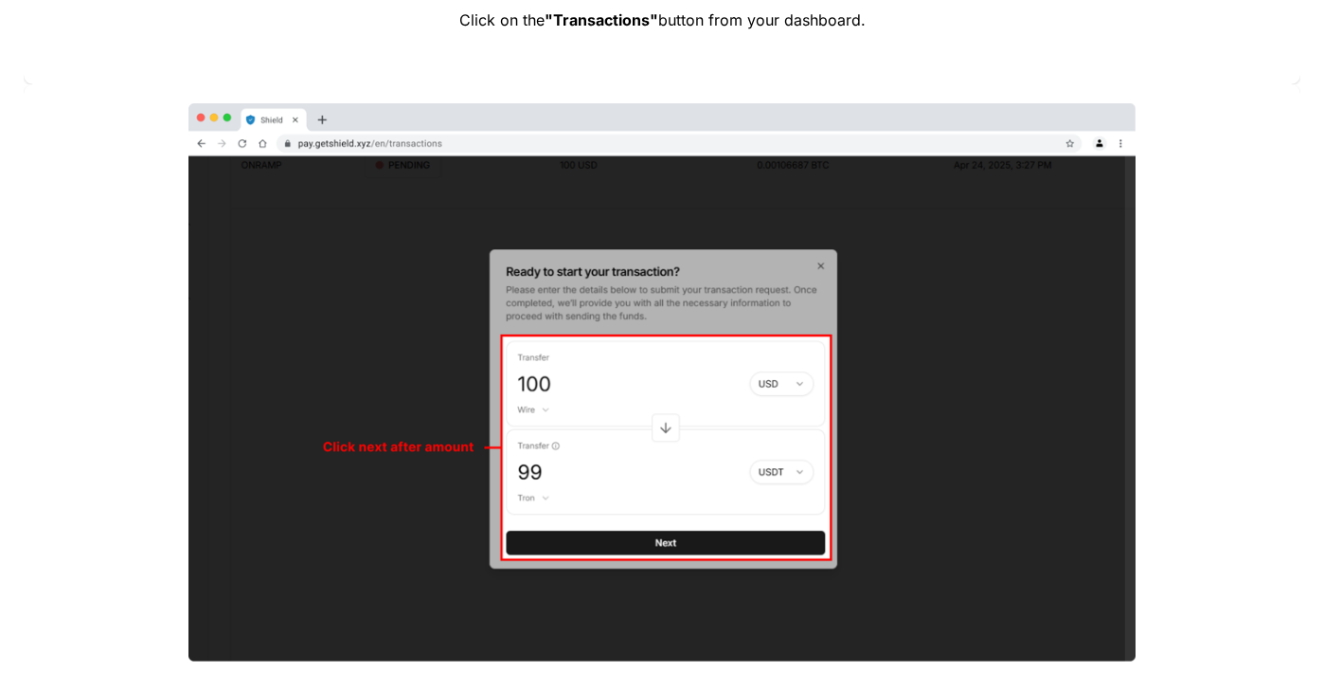
scroll to position [3890, 0]
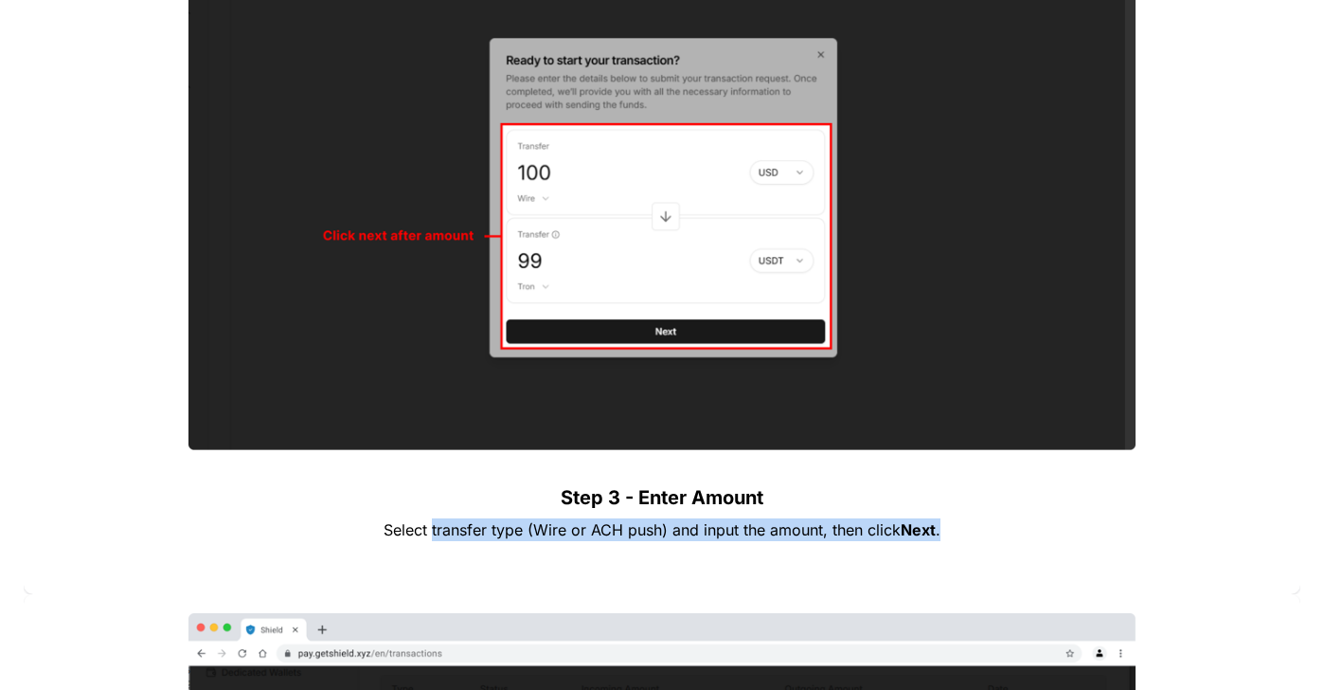
drag, startPoint x: 431, startPoint y: 538, endPoint x: 670, endPoint y: 541, distance: 238.8
click at [670, 541] on p "Select transfer type (Wire or ACH push) and input the amount, then click Next ." at bounding box center [662, 529] width 663 height 30
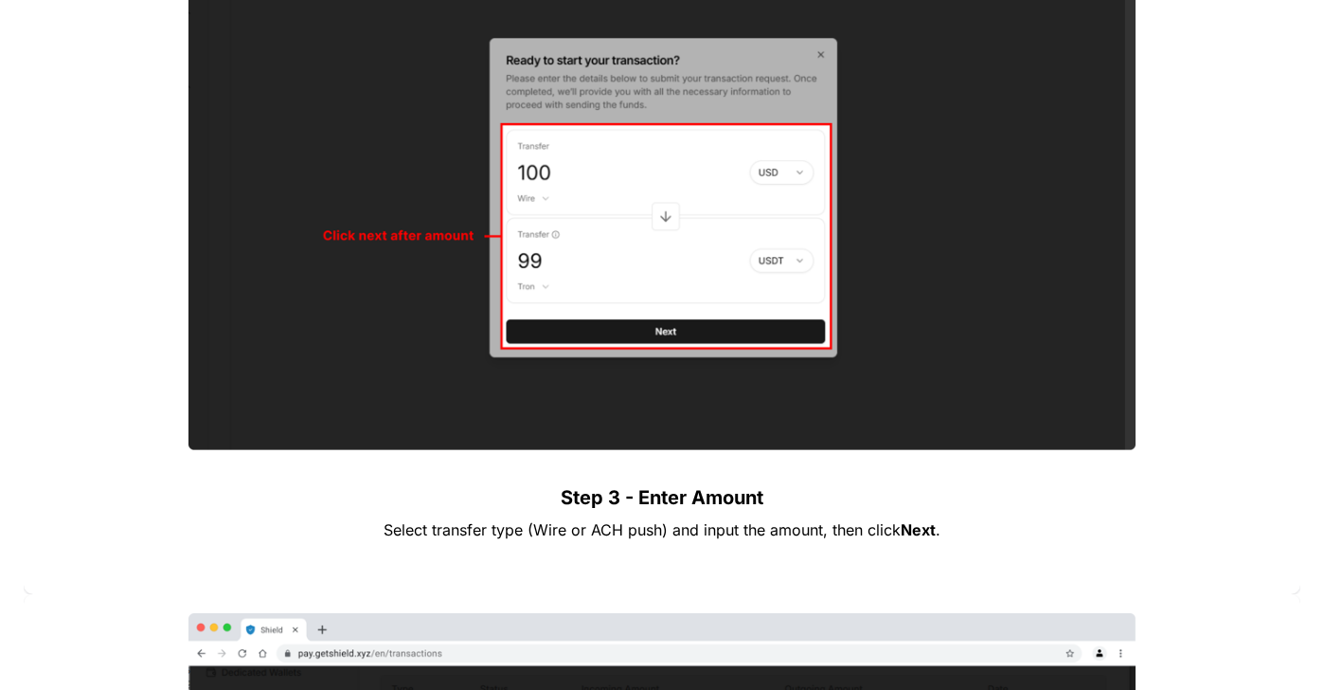
click at [682, 547] on p at bounding box center [662, 560] width 663 height 30
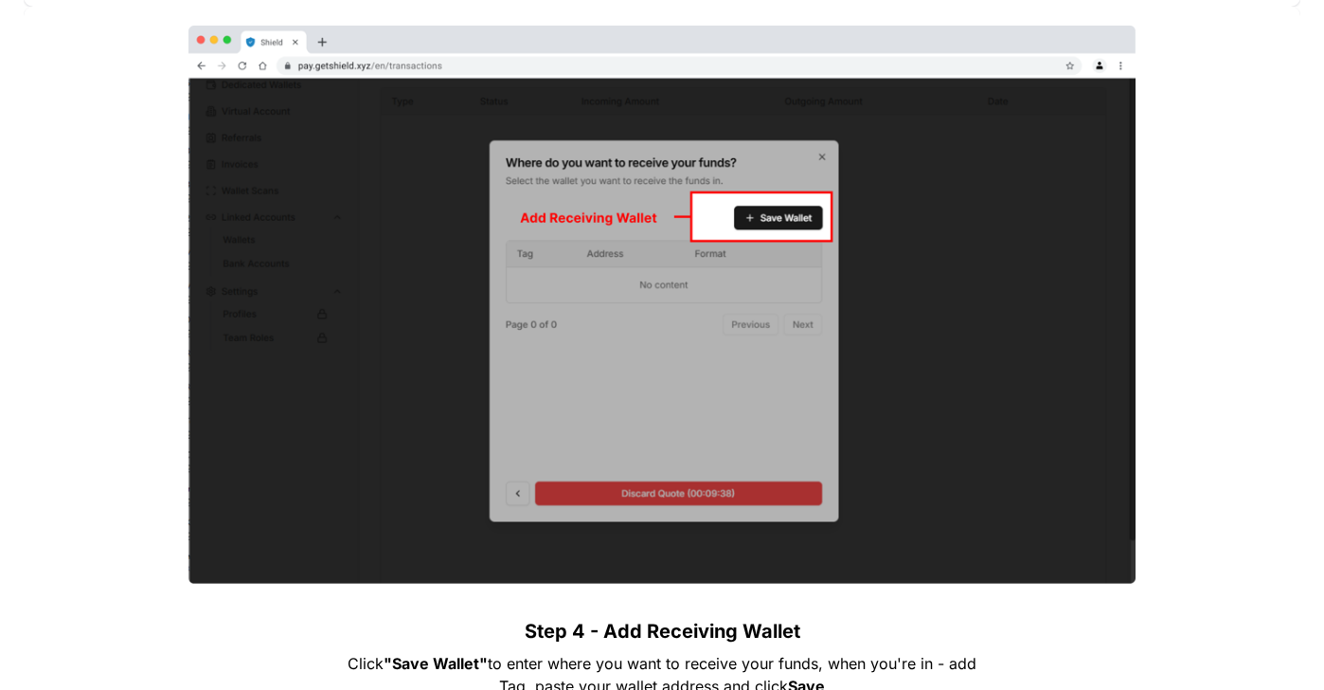
scroll to position [4700, 0]
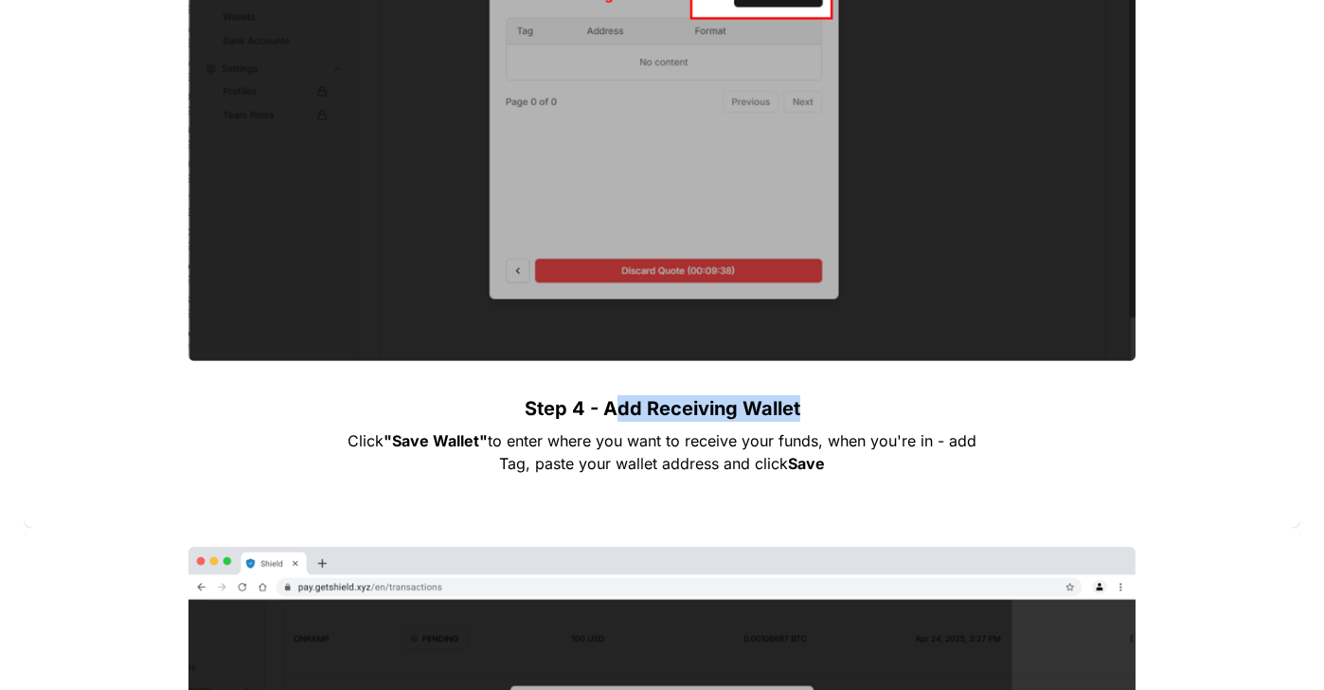
drag, startPoint x: 613, startPoint y: 412, endPoint x: 744, endPoint y: 422, distance: 131.1
click at [744, 422] on p "Step 4 - Add Receiving Wallet" at bounding box center [662, 408] width 663 height 34
click at [736, 445] on span "to enter where you want to receive your funds, when you're in - add Tag, paste …" at bounding box center [735, 452] width 494 height 42
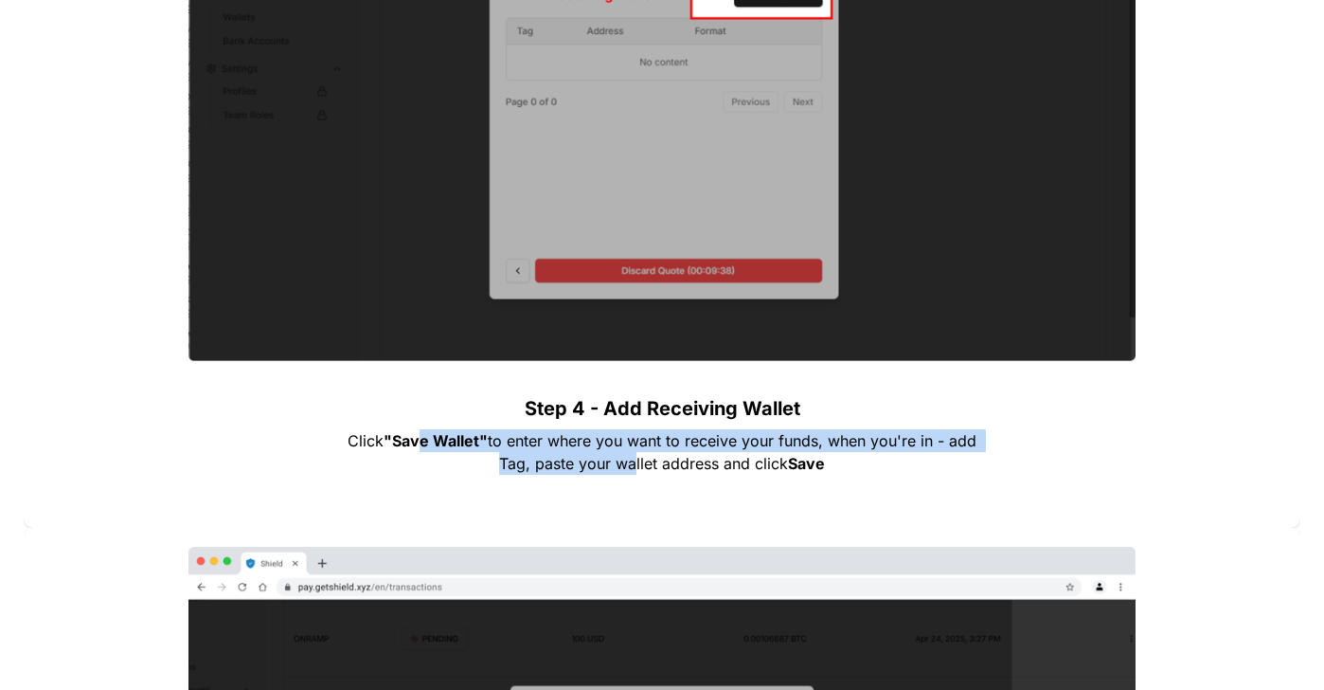
drag, startPoint x: 422, startPoint y: 442, endPoint x: 622, endPoint y: 452, distance: 201.1
click at [622, 452] on p "Click "Save Wallet" to enter where you want to receive your funds, when you're …" at bounding box center [662, 451] width 663 height 53
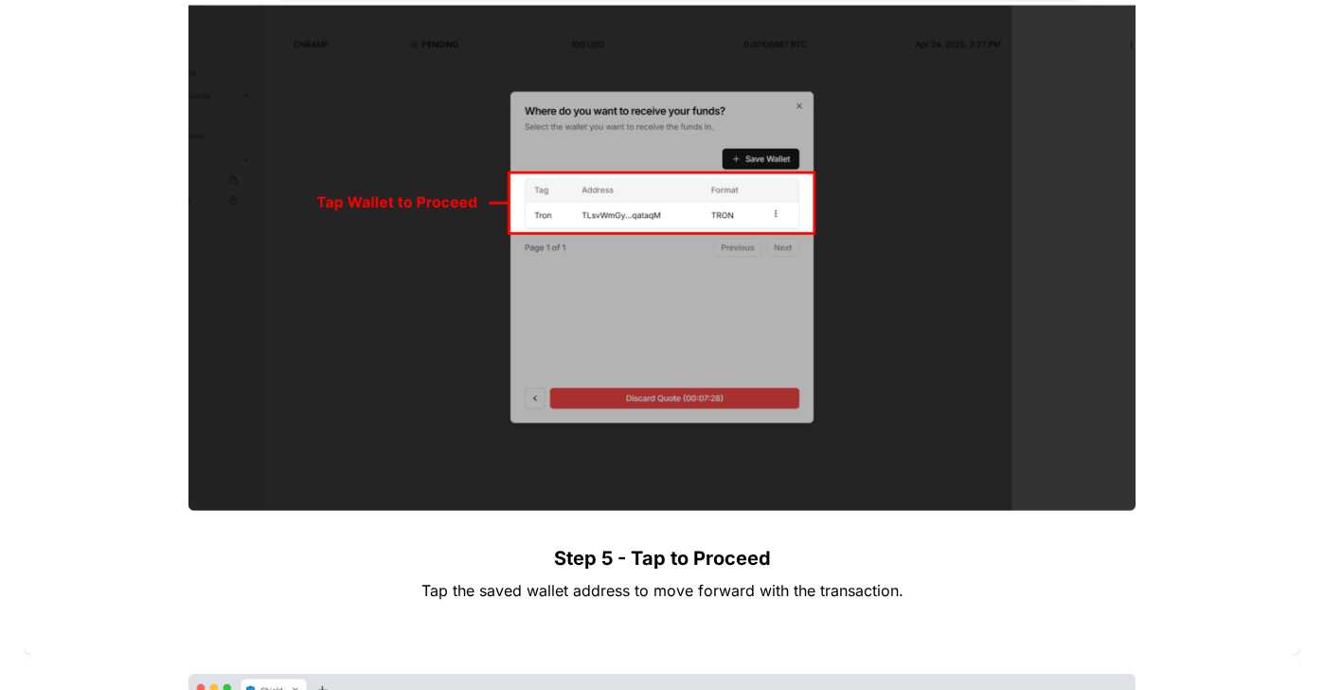
scroll to position [5526, 0]
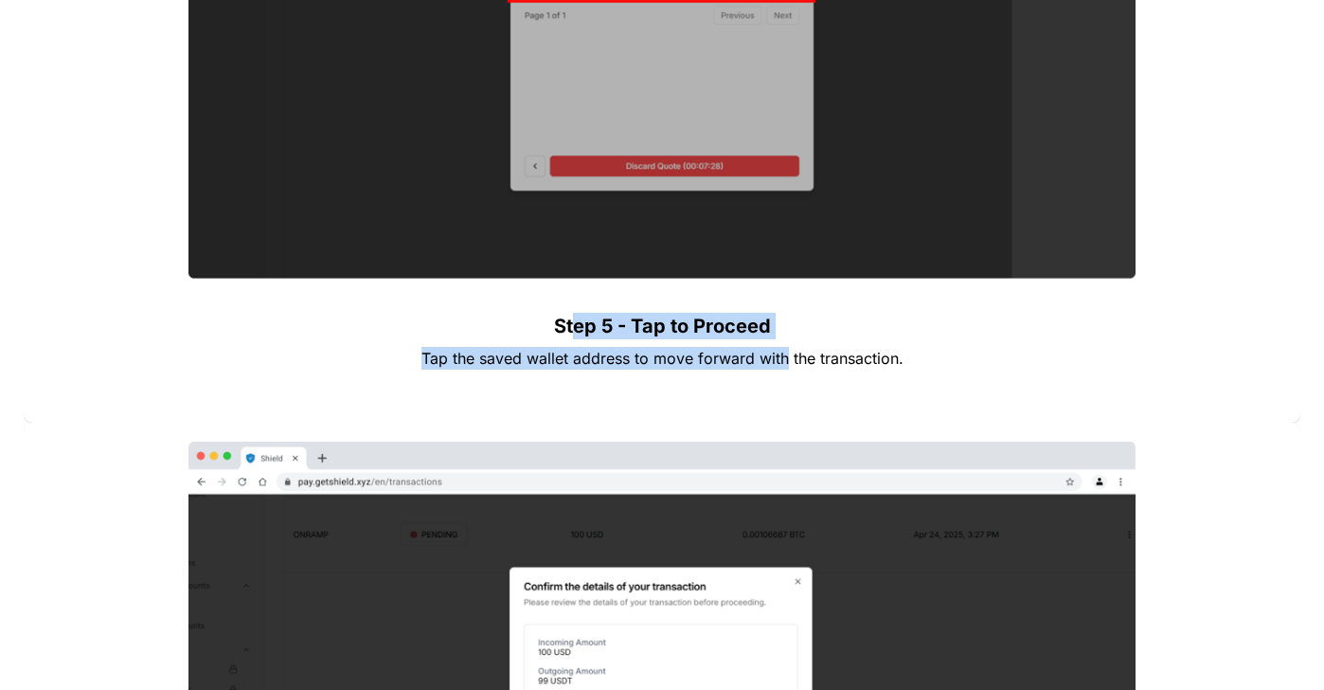
drag, startPoint x: 664, startPoint y: 334, endPoint x: 784, endPoint y: 382, distance: 129.3
click at [784, 354] on div "Step 5 - Tap to Proceed Tap the saved wallet address to move forward with the t…" at bounding box center [662, 62] width 1277 height 721
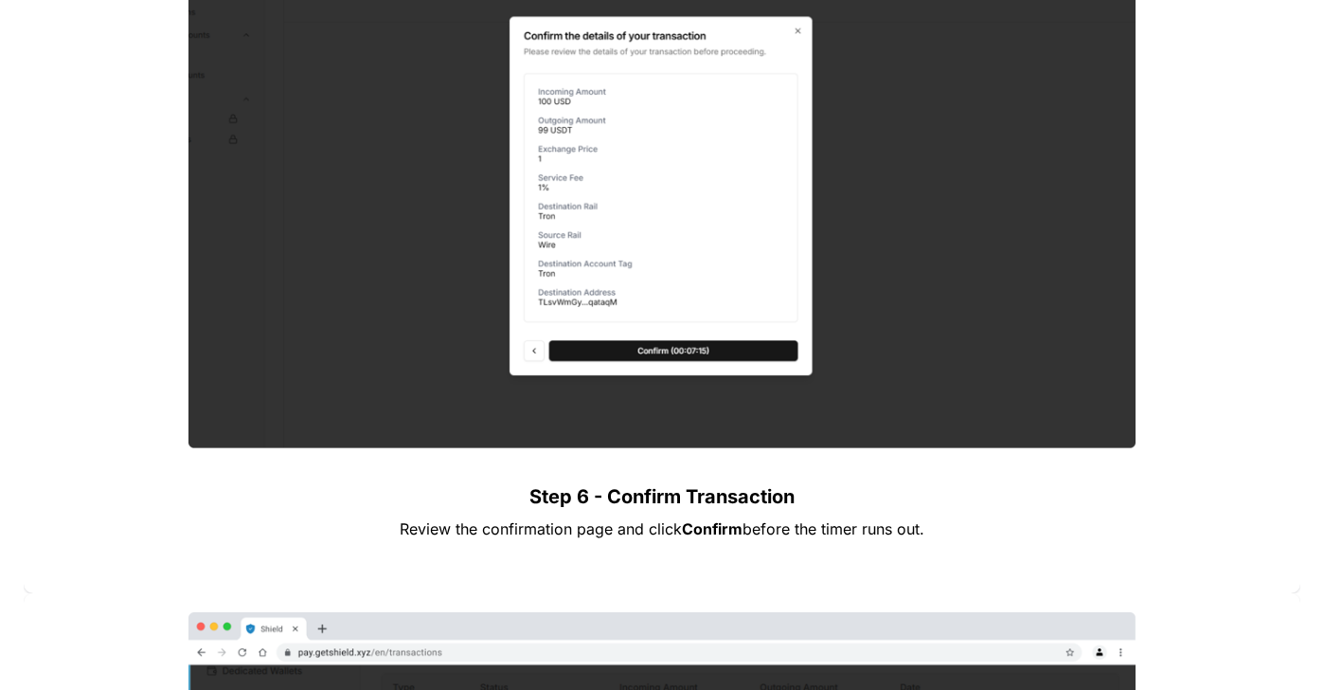
scroll to position [6182, 0]
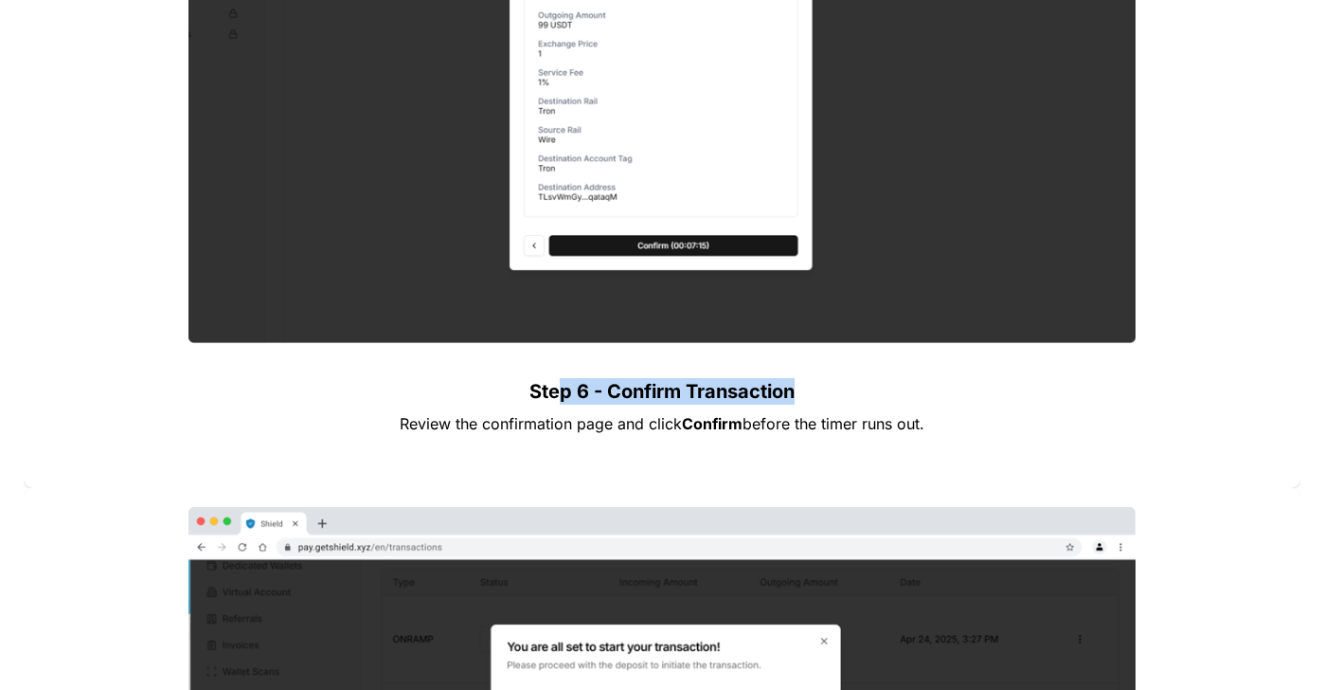
drag, startPoint x: 558, startPoint y: 384, endPoint x: 806, endPoint y: 396, distance: 248.5
click at [806, 396] on p "Step 6 - Confirm Transaction" at bounding box center [662, 391] width 663 height 34
click at [662, 446] on p at bounding box center [662, 454] width 663 height 30
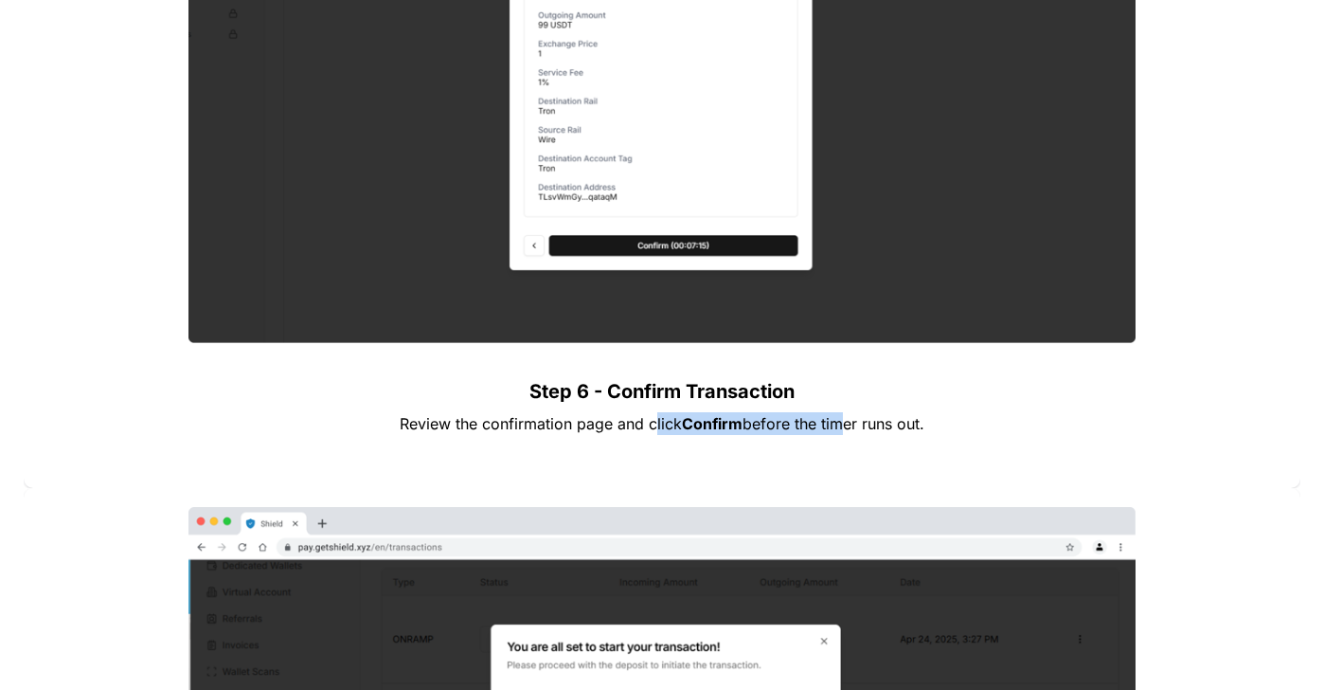
drag, startPoint x: 655, startPoint y: 430, endPoint x: 838, endPoint y: 426, distance: 182.9
click at [838, 426] on p "Review the confirmation page and click Confirm before the timer runs out." at bounding box center [662, 423] width 663 height 30
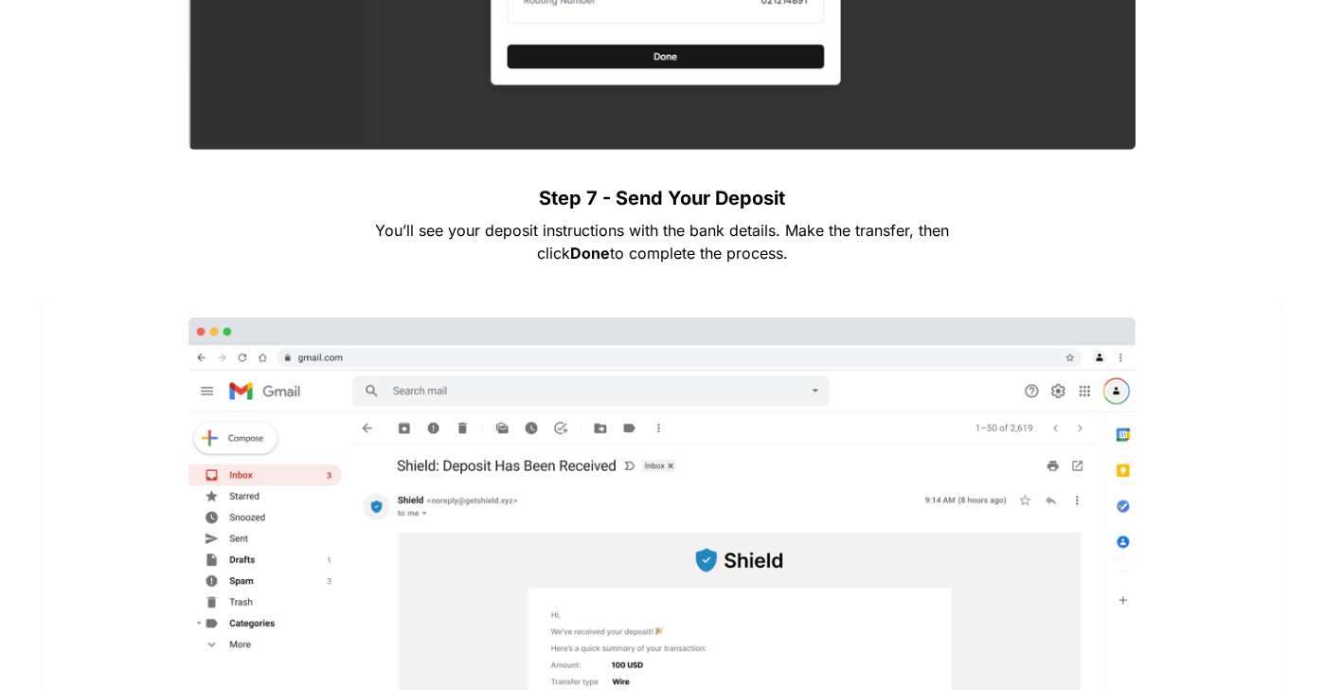
scroll to position [7098, 0]
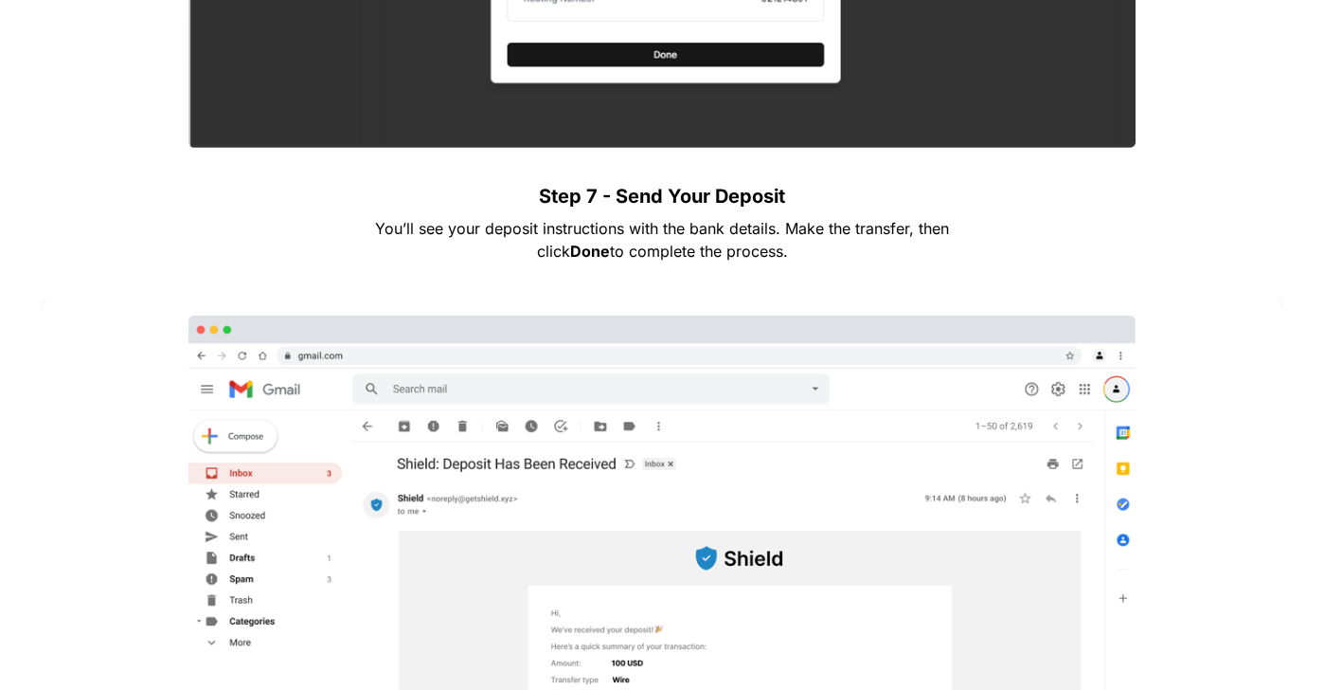
drag, startPoint x: 730, startPoint y: 251, endPoint x: 360, endPoint y: 235, distance: 370.8
click at [374, 227] on p "You’ll see your deposit instructions with the bank details. Make the transfer, …" at bounding box center [662, 239] width 663 height 53
click at [375, 235] on span "You’ll see your deposit instructions with the bank details. Make the transfer, …" at bounding box center [664, 240] width 579 height 42
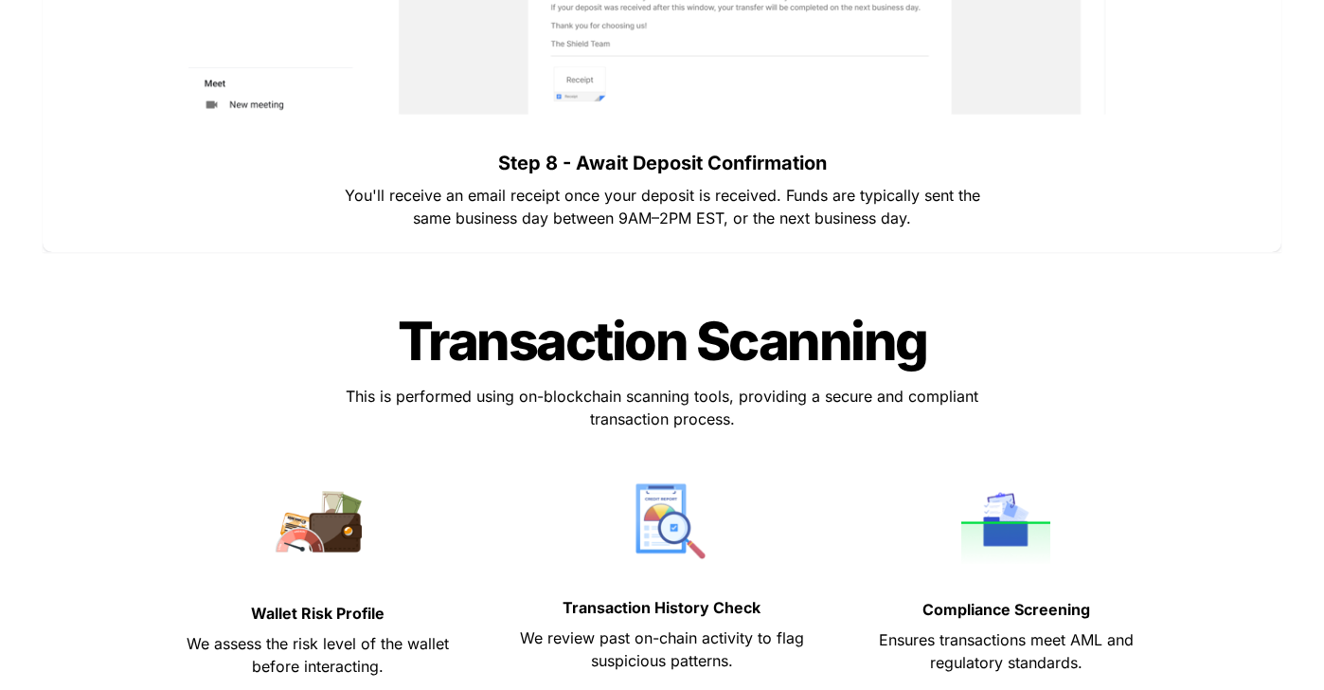
scroll to position [7861, 0]
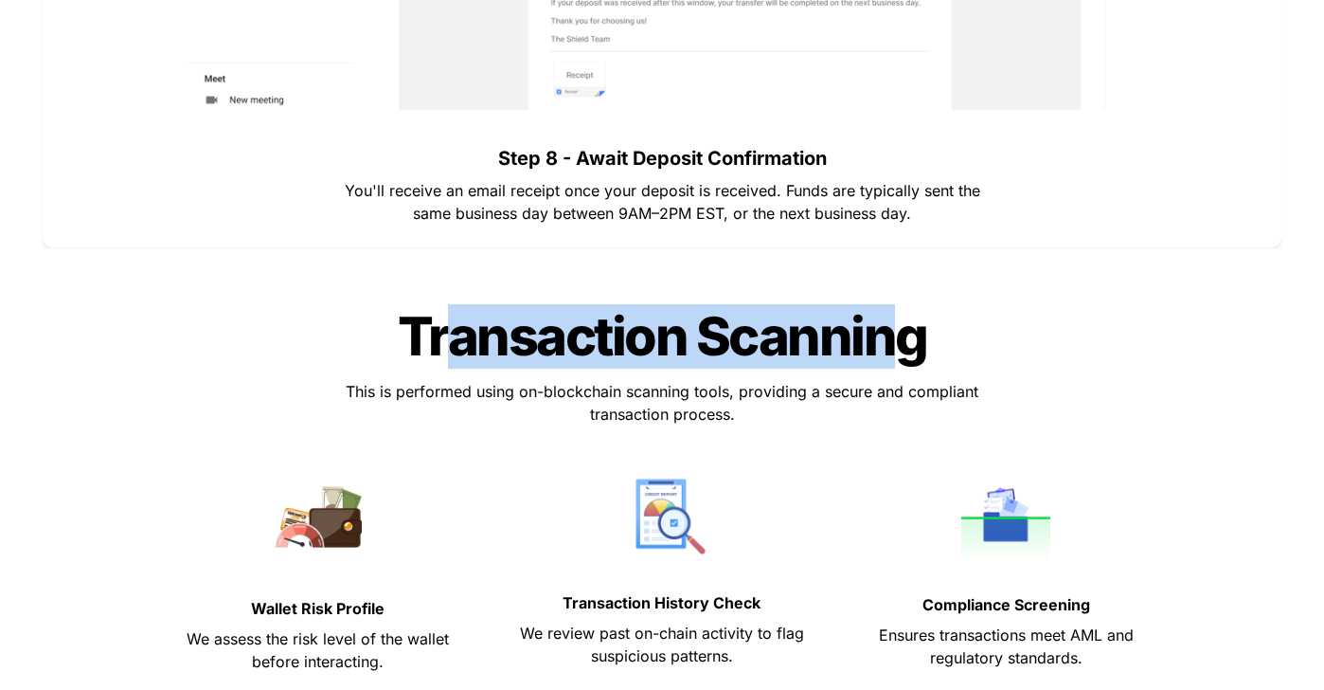
drag, startPoint x: 461, startPoint y: 339, endPoint x: 880, endPoint y: 336, distance: 418.8
click at [880, 336] on span "Transaction Scanning" at bounding box center [663, 336] width 530 height 64
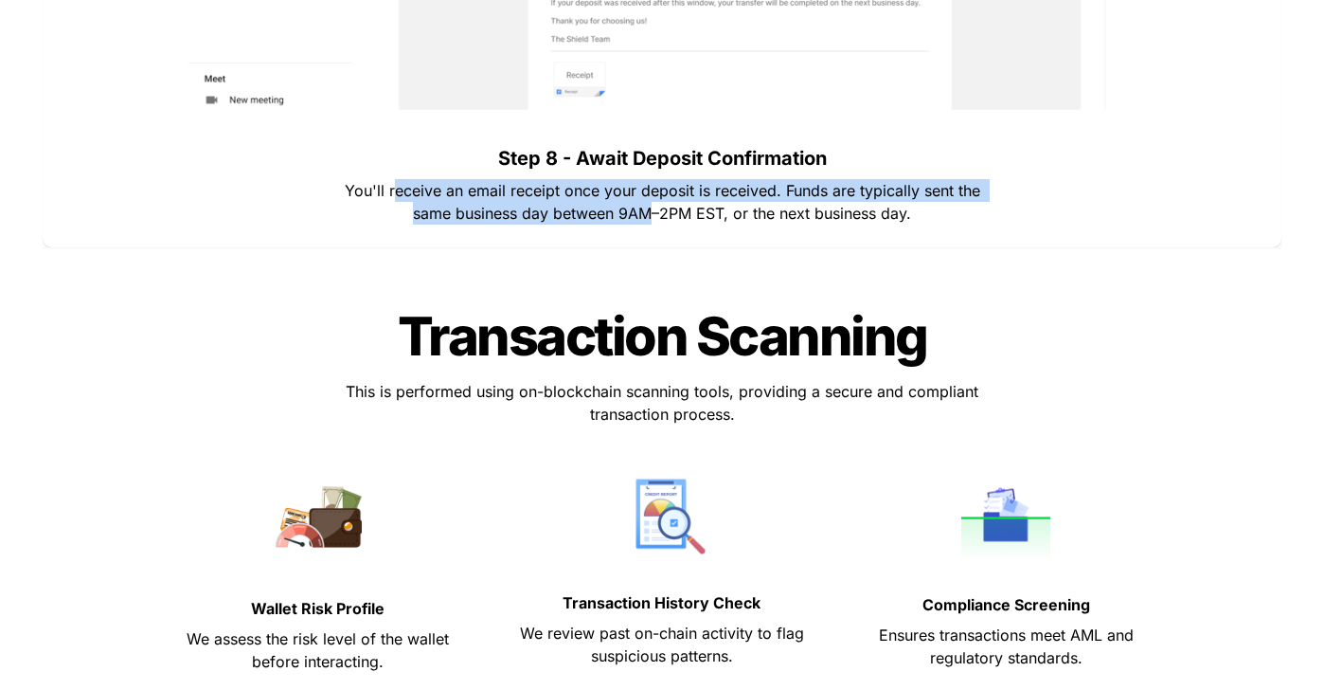
drag, startPoint x: 408, startPoint y: 190, endPoint x: 655, endPoint y: 218, distance: 247.9
click at [655, 218] on span "You'll receive an email receipt once your deposit is received. Funds are typica…" at bounding box center [665, 202] width 640 height 42
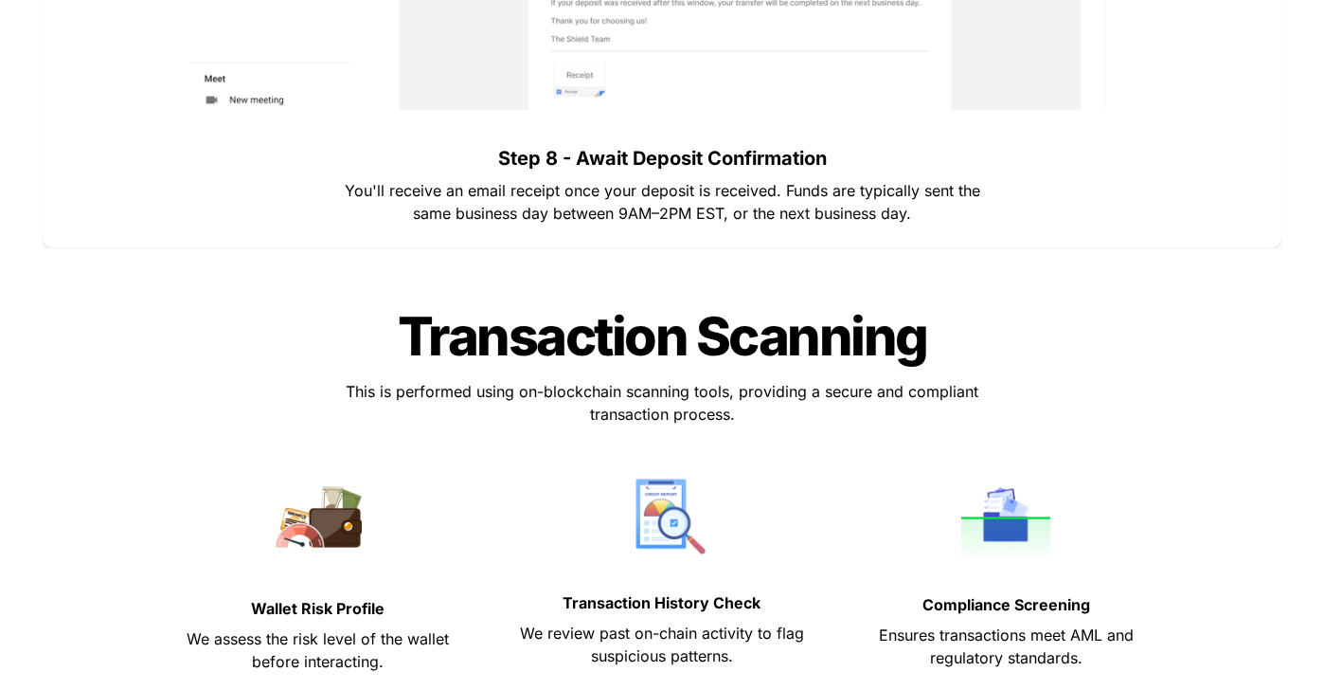
click at [680, 222] on p "You'll receive an email receipt once your deposit is received. Funds are typica…" at bounding box center [662, 201] width 663 height 53
drag, startPoint x: 746, startPoint y: 213, endPoint x: 905, endPoint y: 216, distance: 159.2
click at [905, 216] on span "You'll receive an email receipt once your deposit is received. Funds are typica…" at bounding box center [665, 202] width 640 height 42
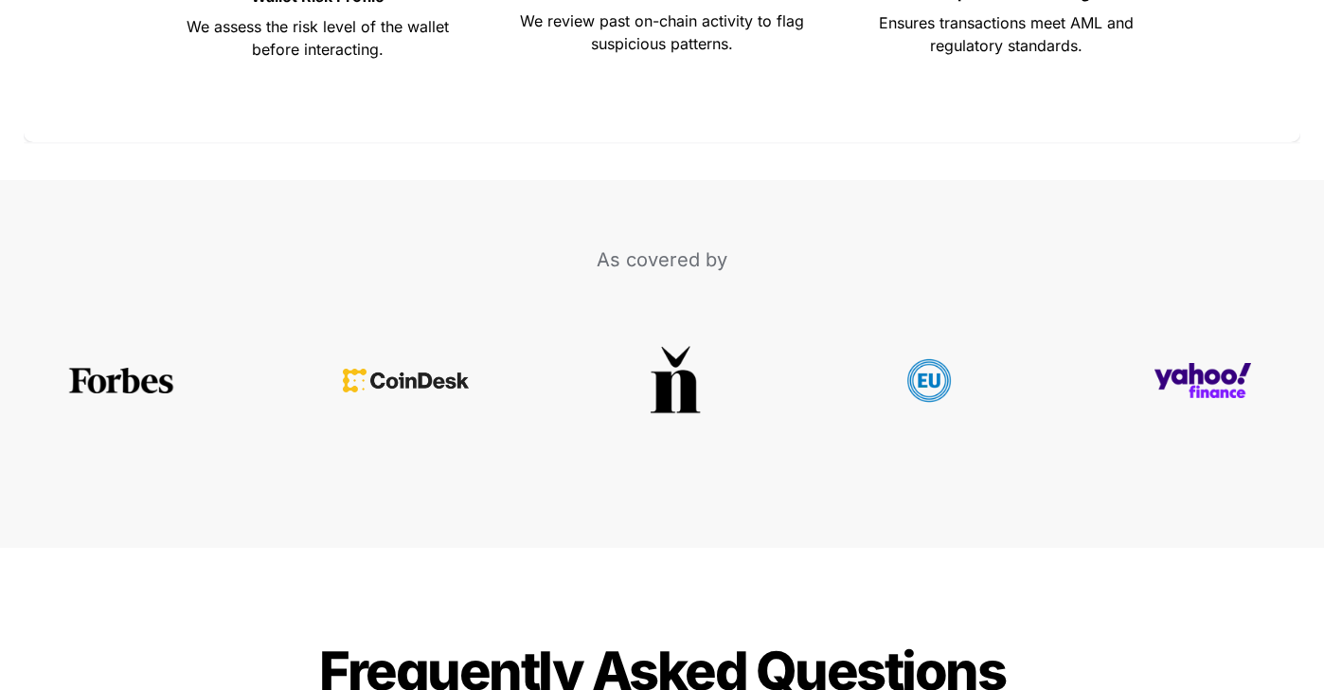
scroll to position [8850, 0]
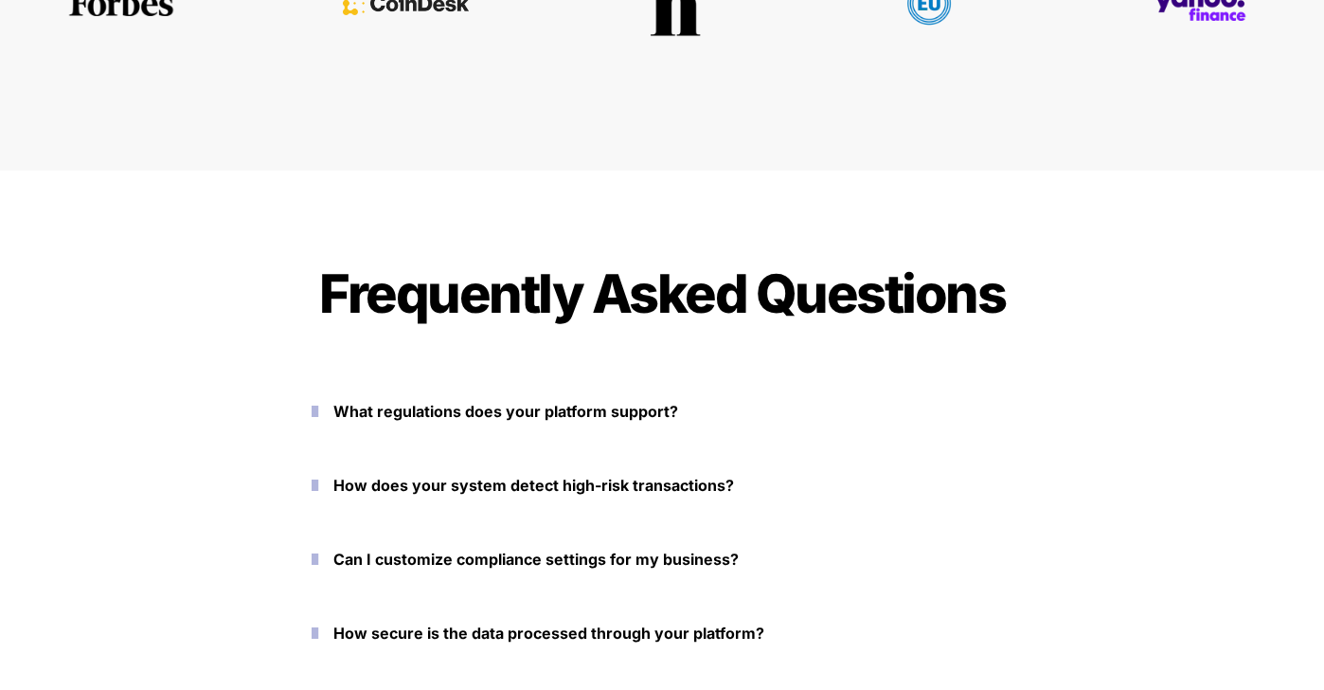
click at [341, 410] on button "What regulations does your platform support?" at bounding box center [662, 411] width 758 height 59
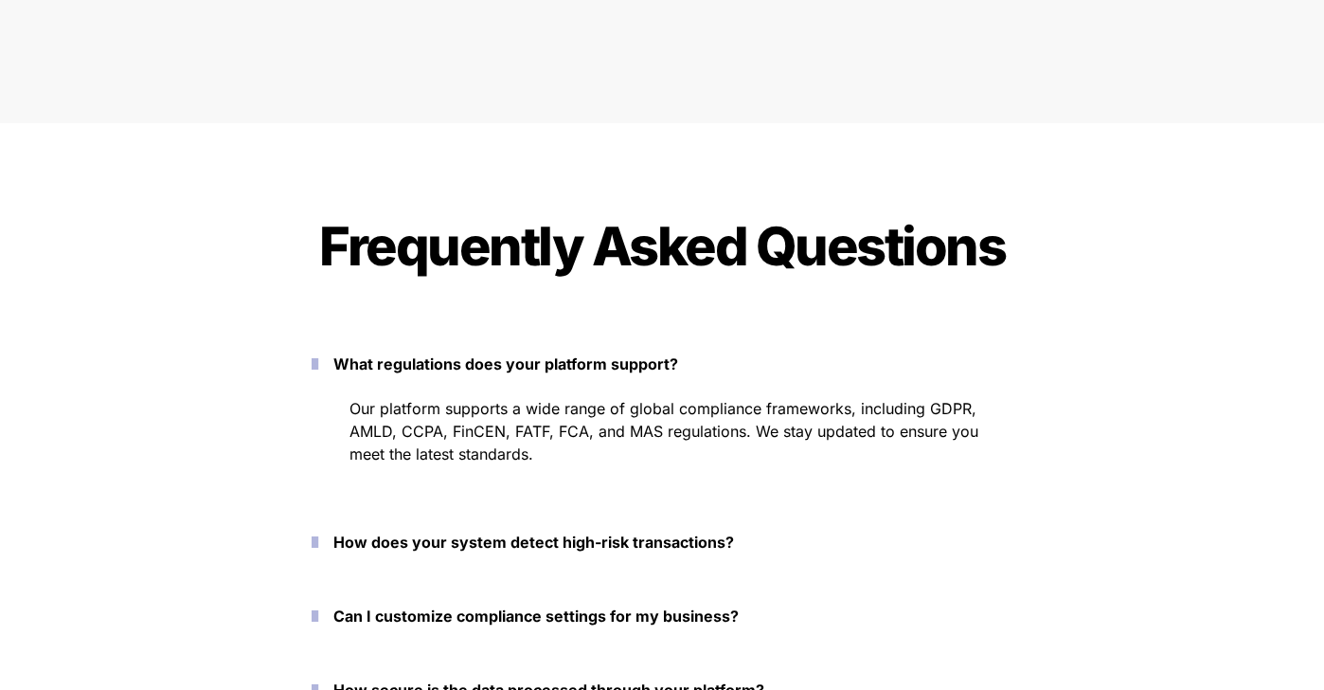
scroll to position [8913, 0]
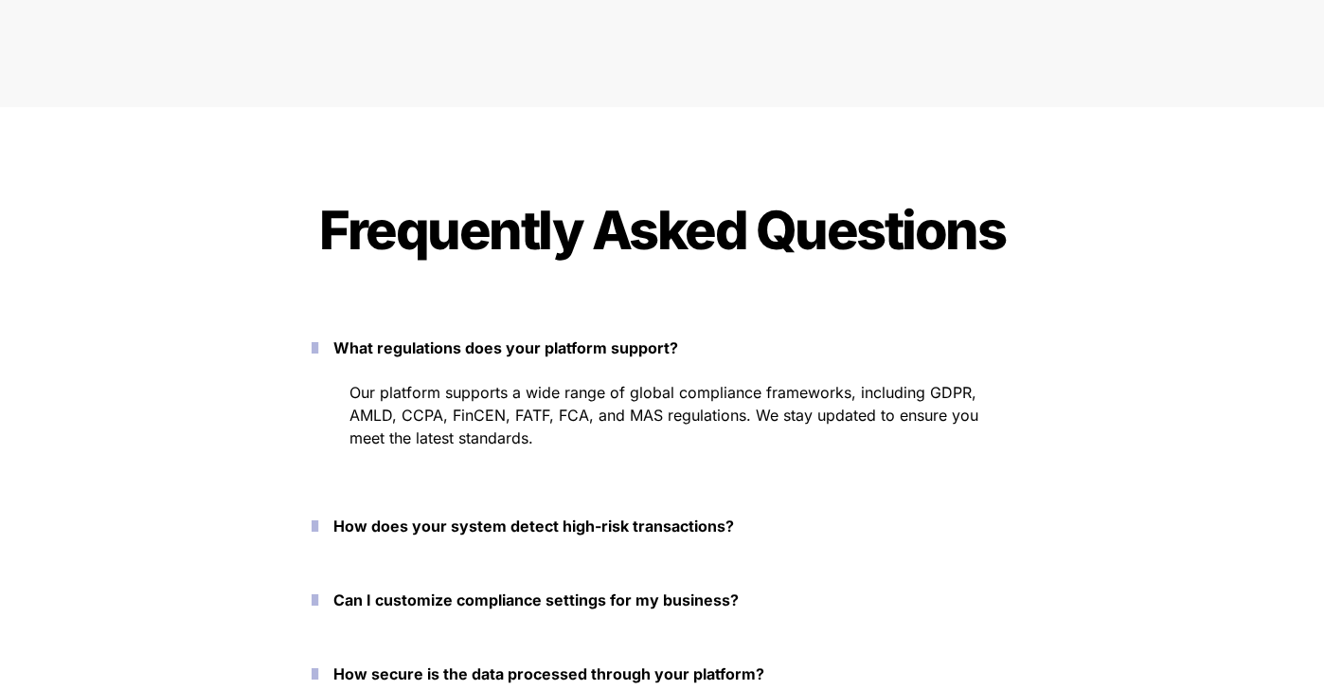
click at [404, 531] on strong "How does your system detect high-risk transactions?" at bounding box center [533, 525] width 401 height 19
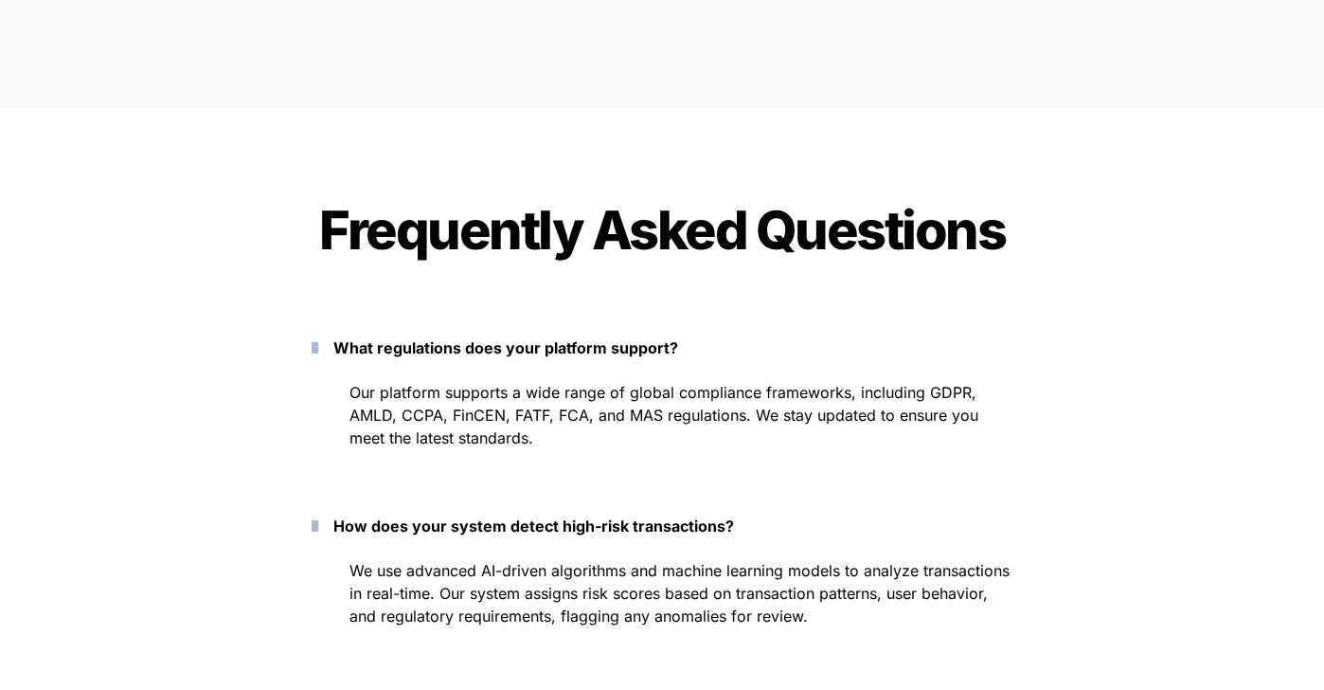
click at [405, 524] on strong "How does your system detect high-risk transactions?" at bounding box center [533, 525] width 401 height 19
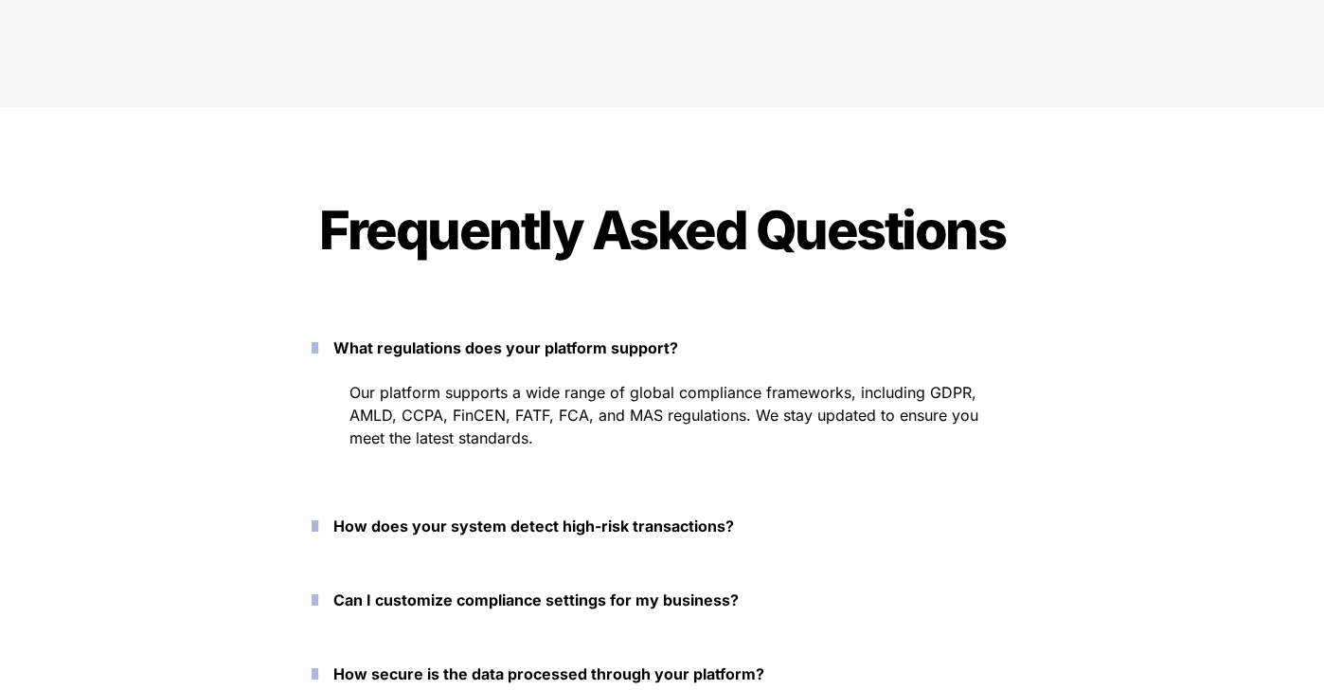
scroll to position [9014, 0]
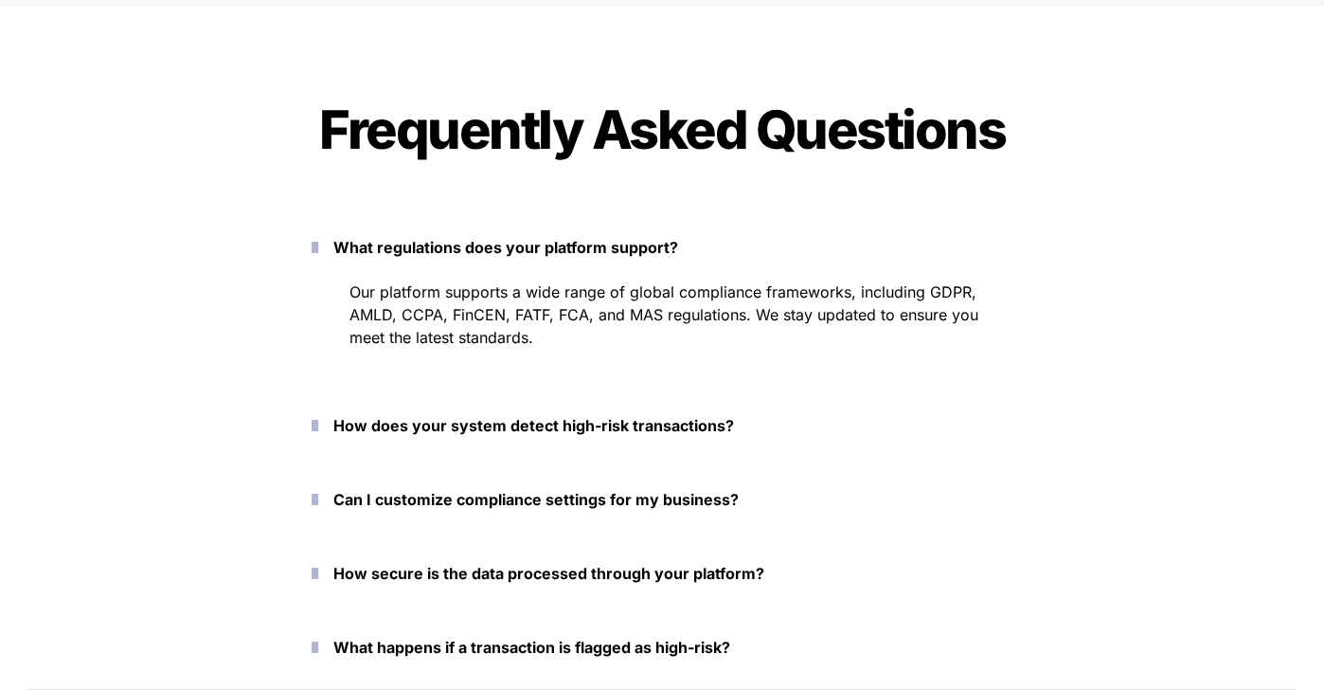
click at [401, 494] on strong "Can I customize compliance settings for my business?" at bounding box center [535, 499] width 405 height 19
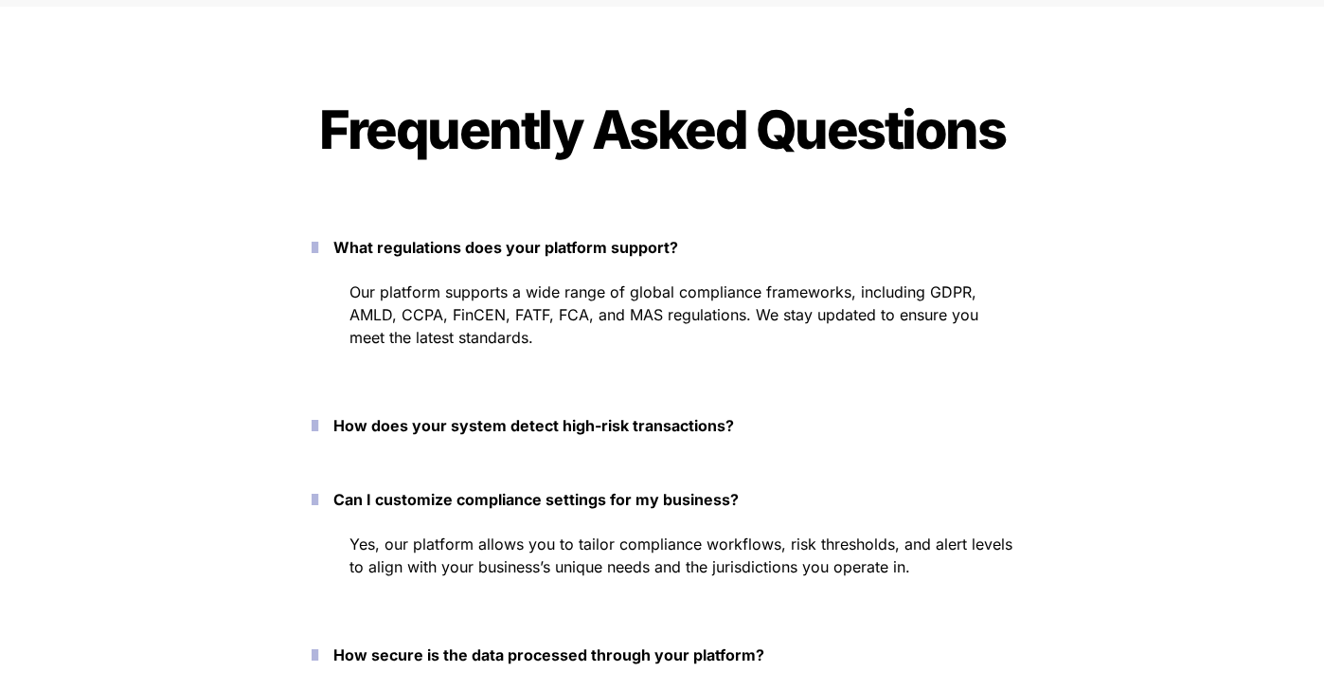
click at [401, 493] on strong "Can I customize compliance settings for my business?" at bounding box center [535, 499] width 405 height 19
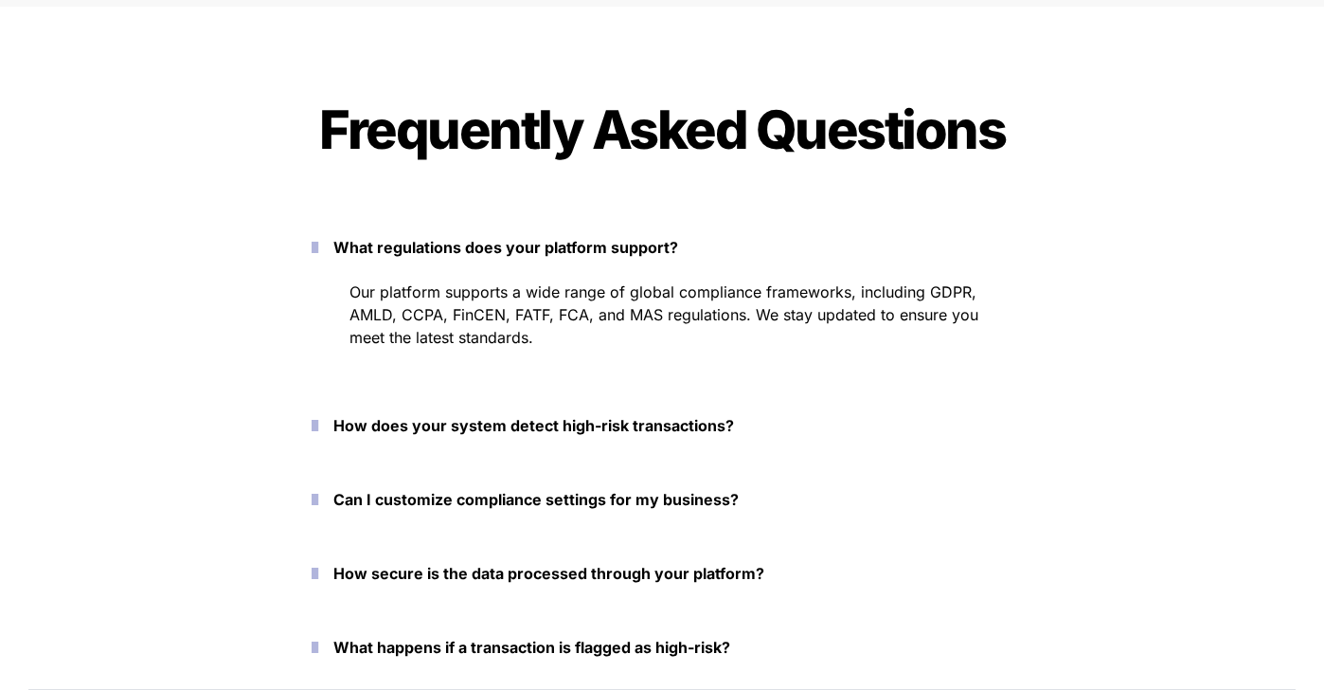
click at [430, 570] on strong "How secure is the data processed through your platform?" at bounding box center [548, 573] width 431 height 19
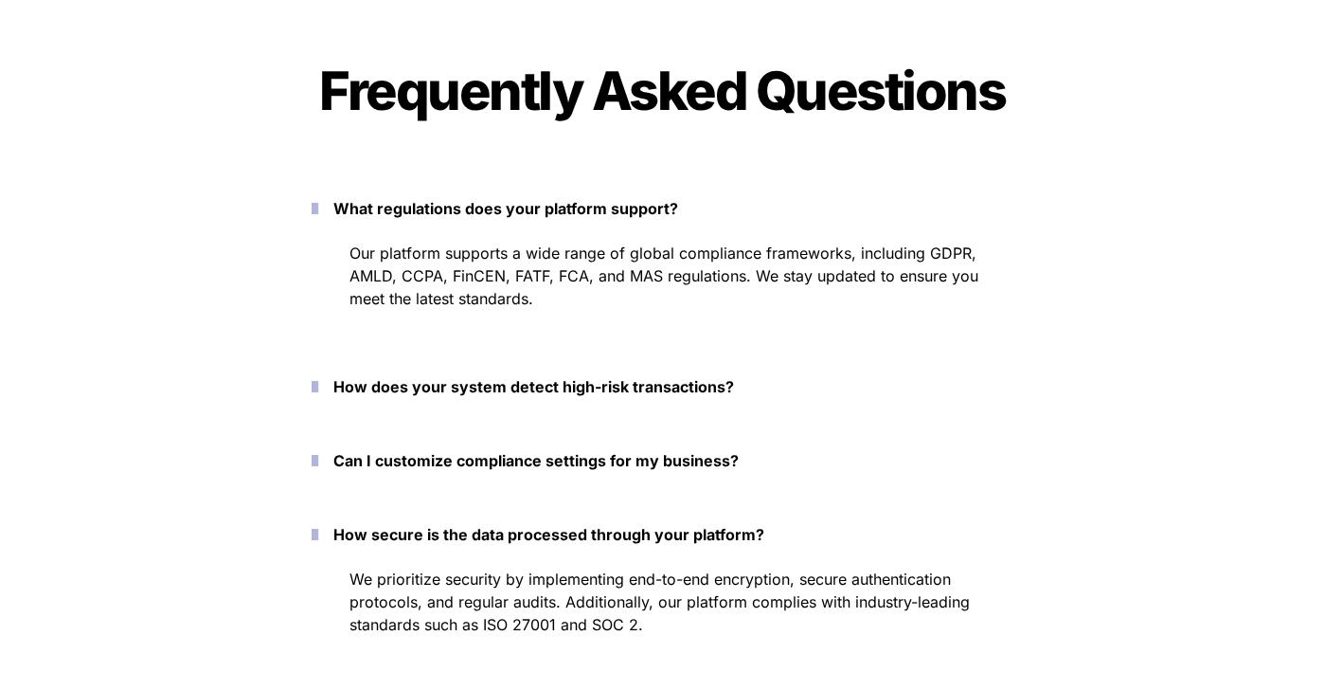
scroll to position [9084, 0]
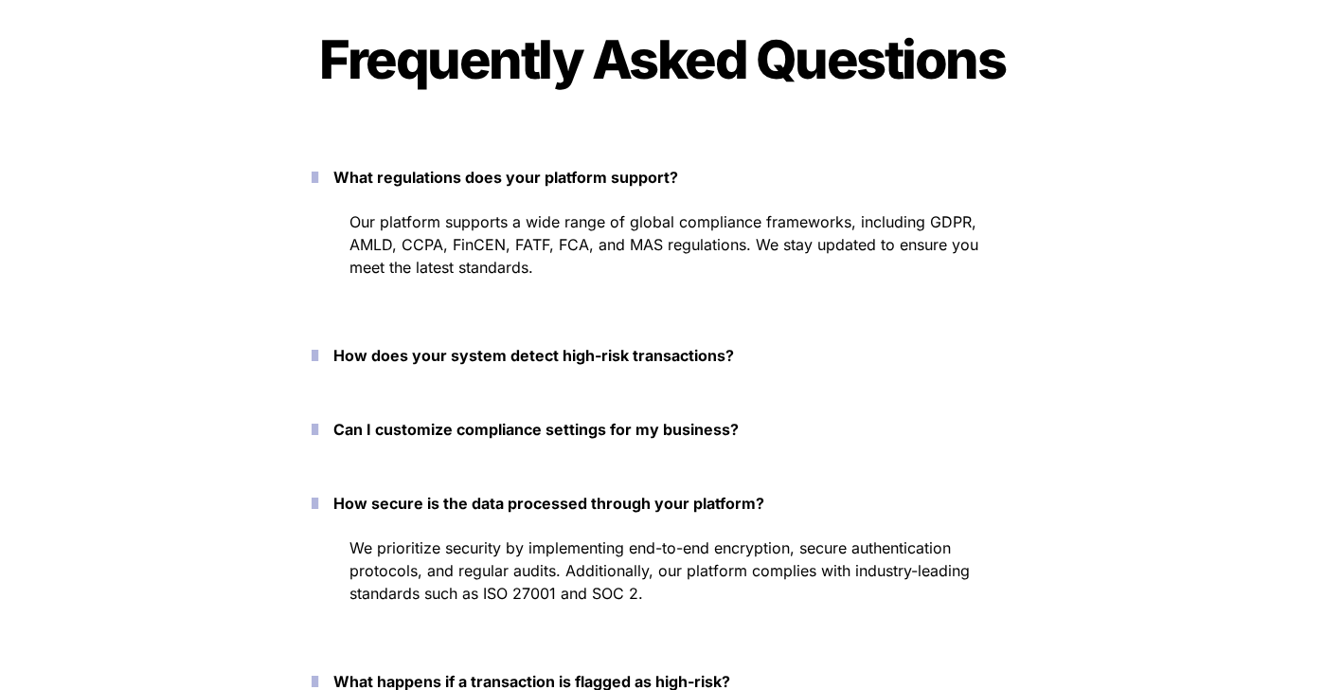
click at [430, 494] on strong "How secure is the data processed through your platform?" at bounding box center [548, 503] width 431 height 19
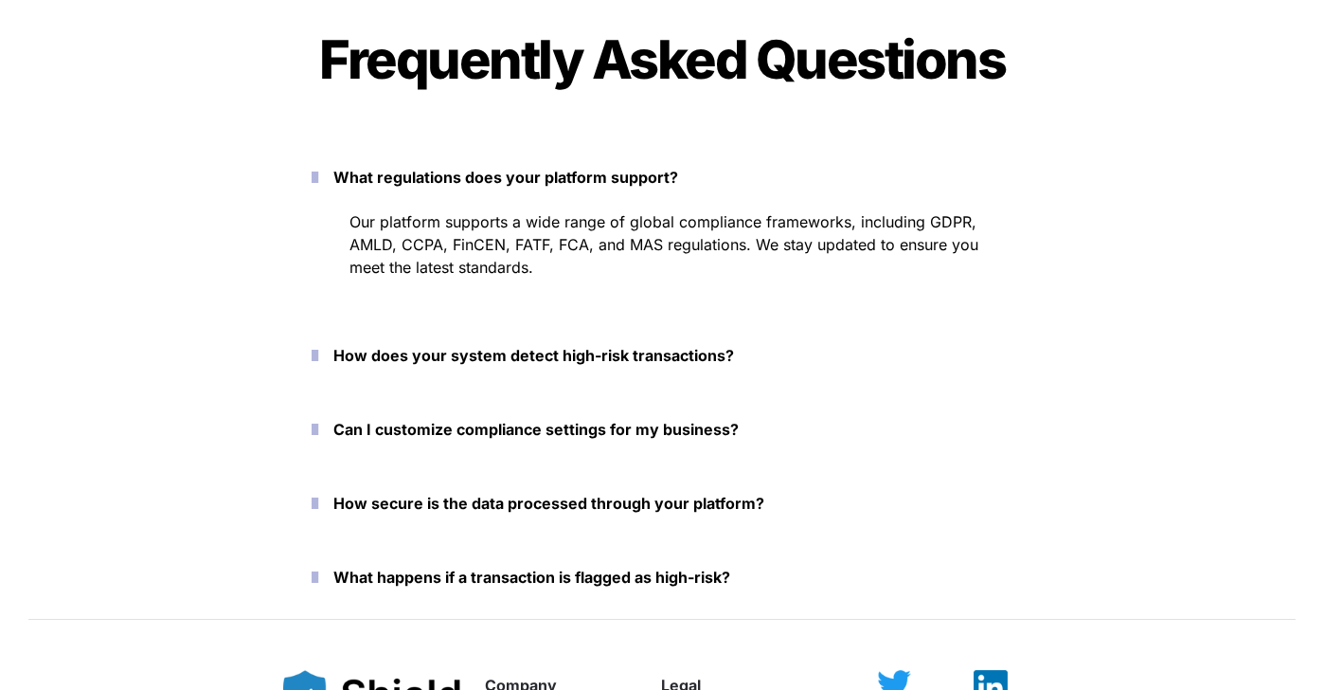
click at [448, 584] on strong "What happens if a transaction is flagged as high-risk?" at bounding box center [531, 576] width 397 height 19
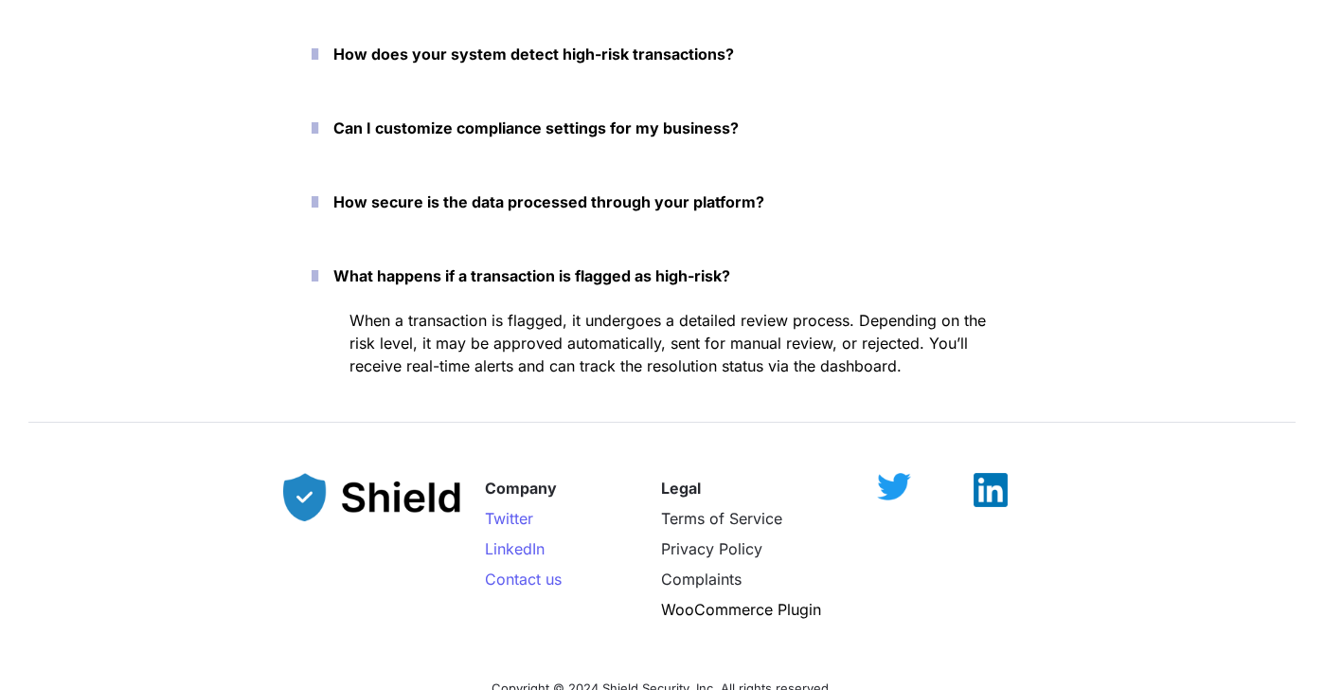
scroll to position [9407, 0]
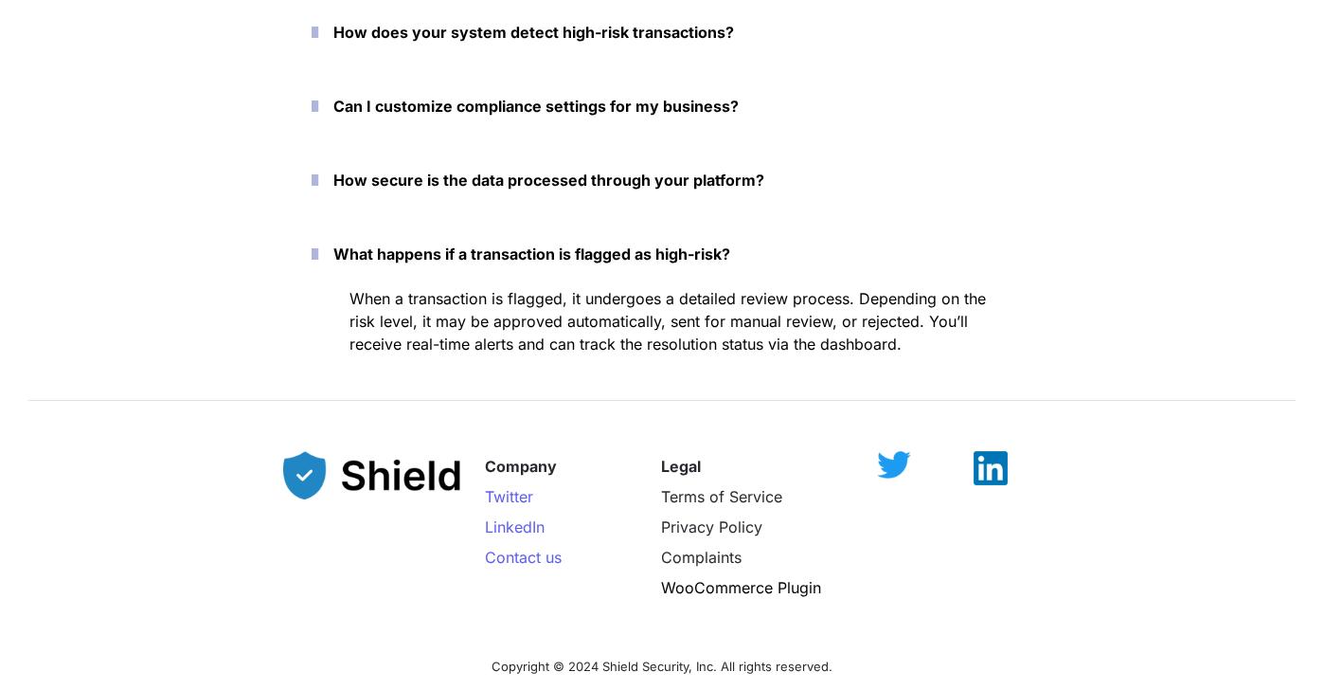
click at [416, 259] on strong "What happens if a transaction is flagged as high-risk?" at bounding box center [531, 253] width 397 height 19
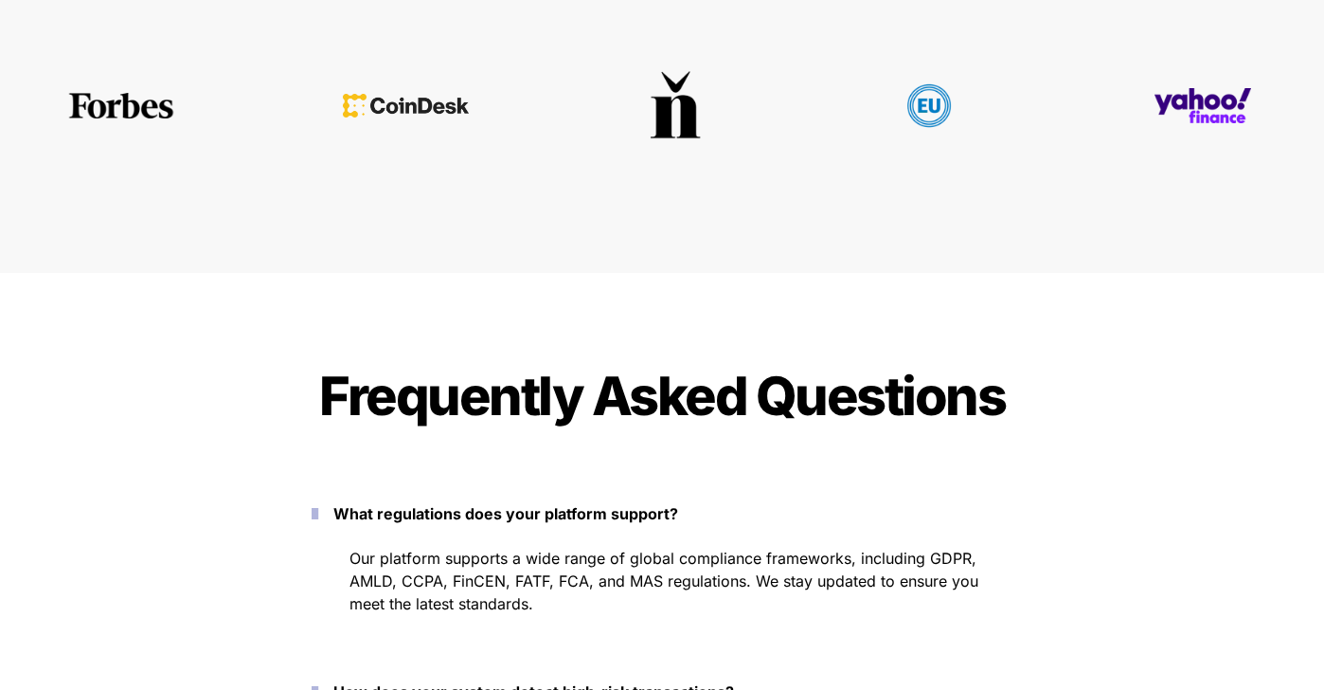
scroll to position [8181, 0]
